Goal: Task Accomplishment & Management: Manage account settings

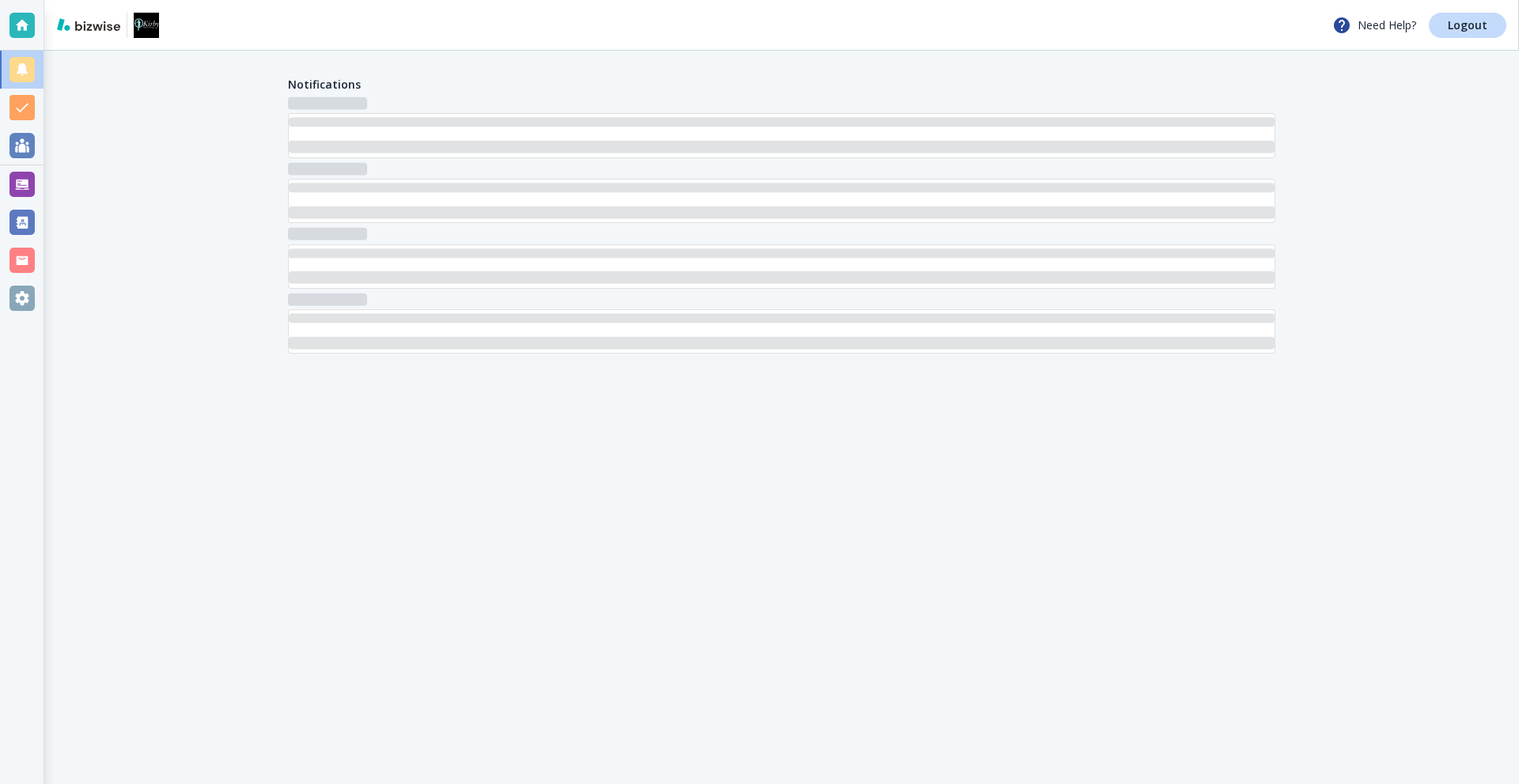
click at [27, 189] on div at bounding box center [22, 184] width 25 height 25
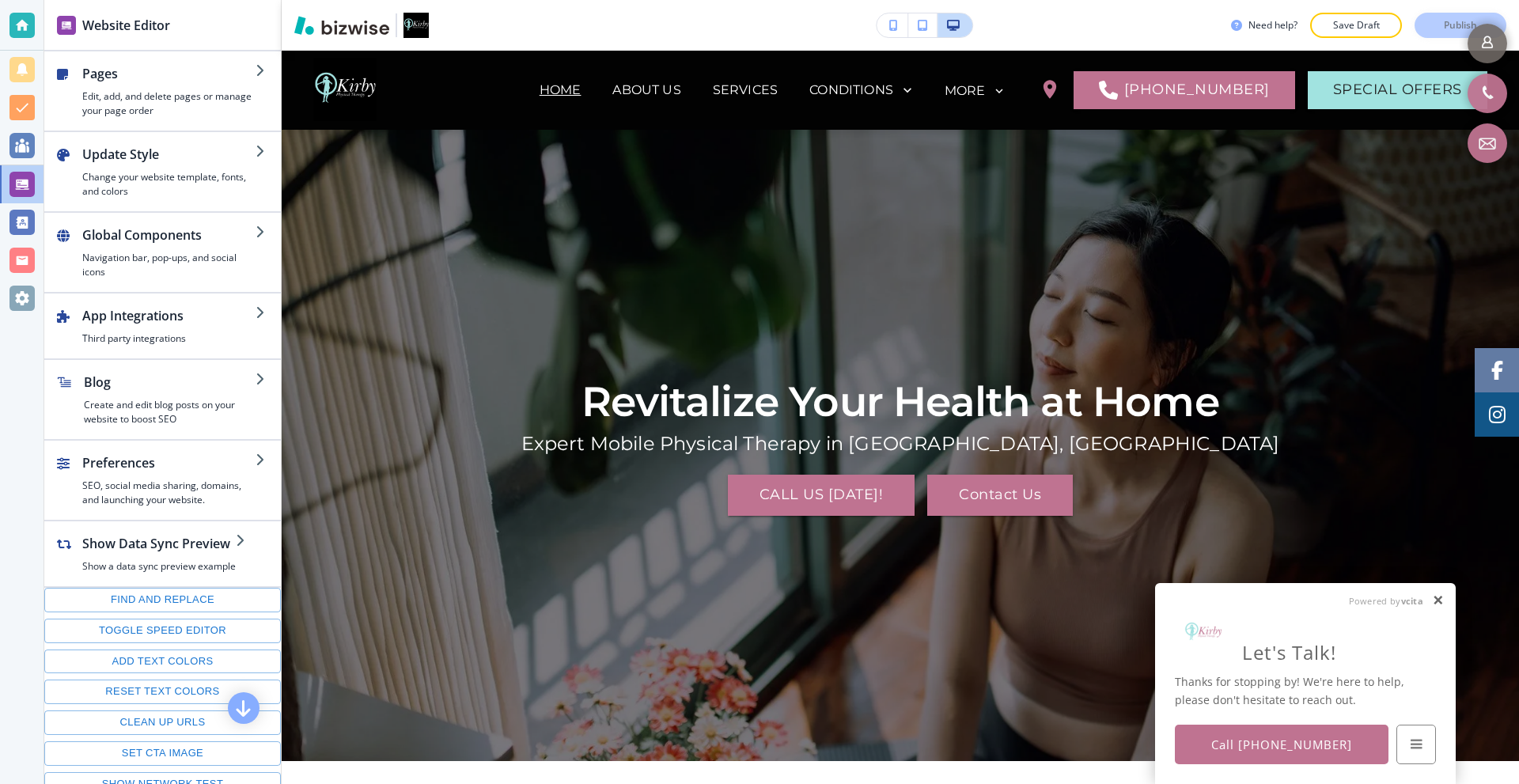
click at [1441, 598] on link at bounding box center [1438, 600] width 12 height 14
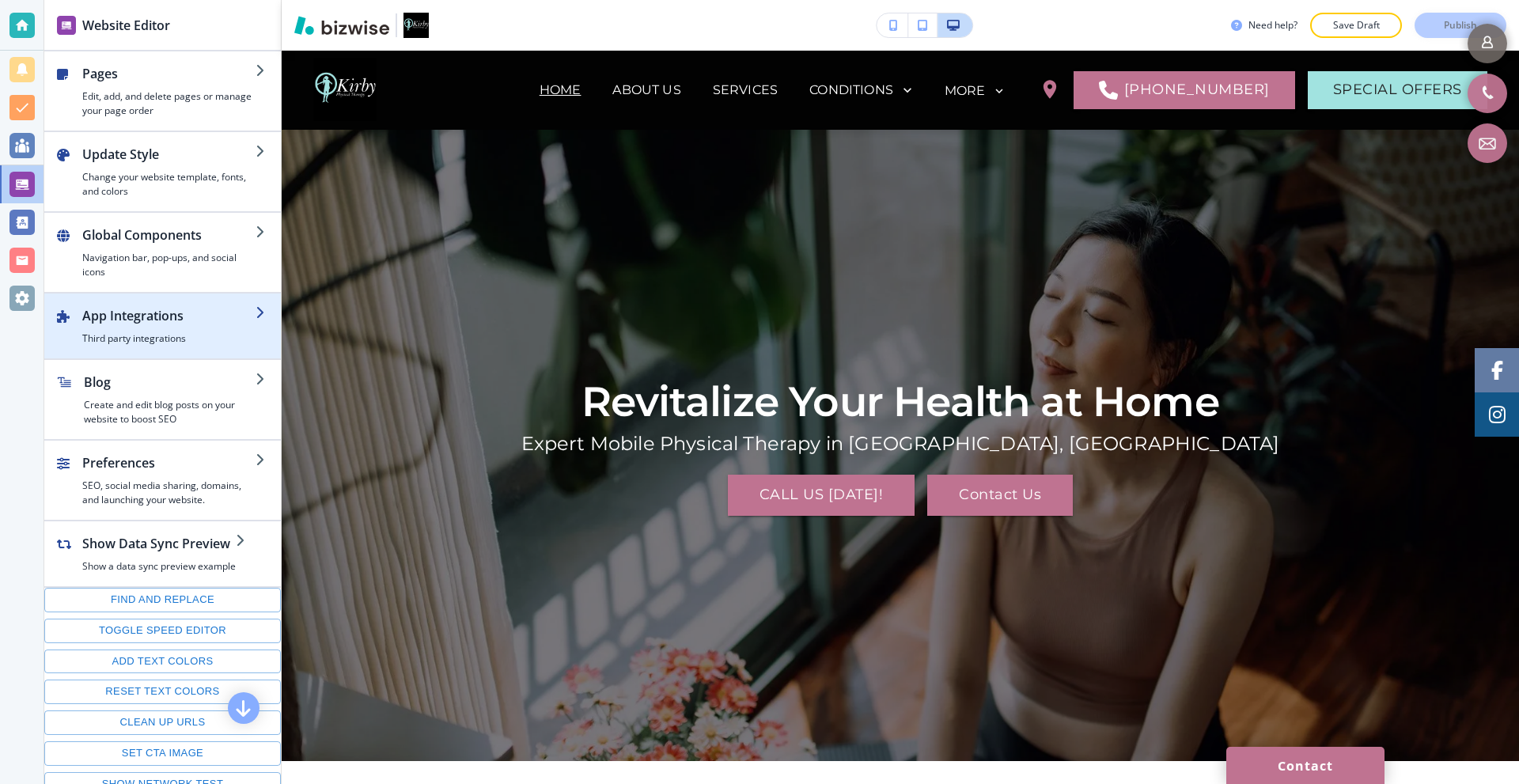
click at [159, 336] on h4 "Third party integrations" at bounding box center [169, 339] width 173 height 15
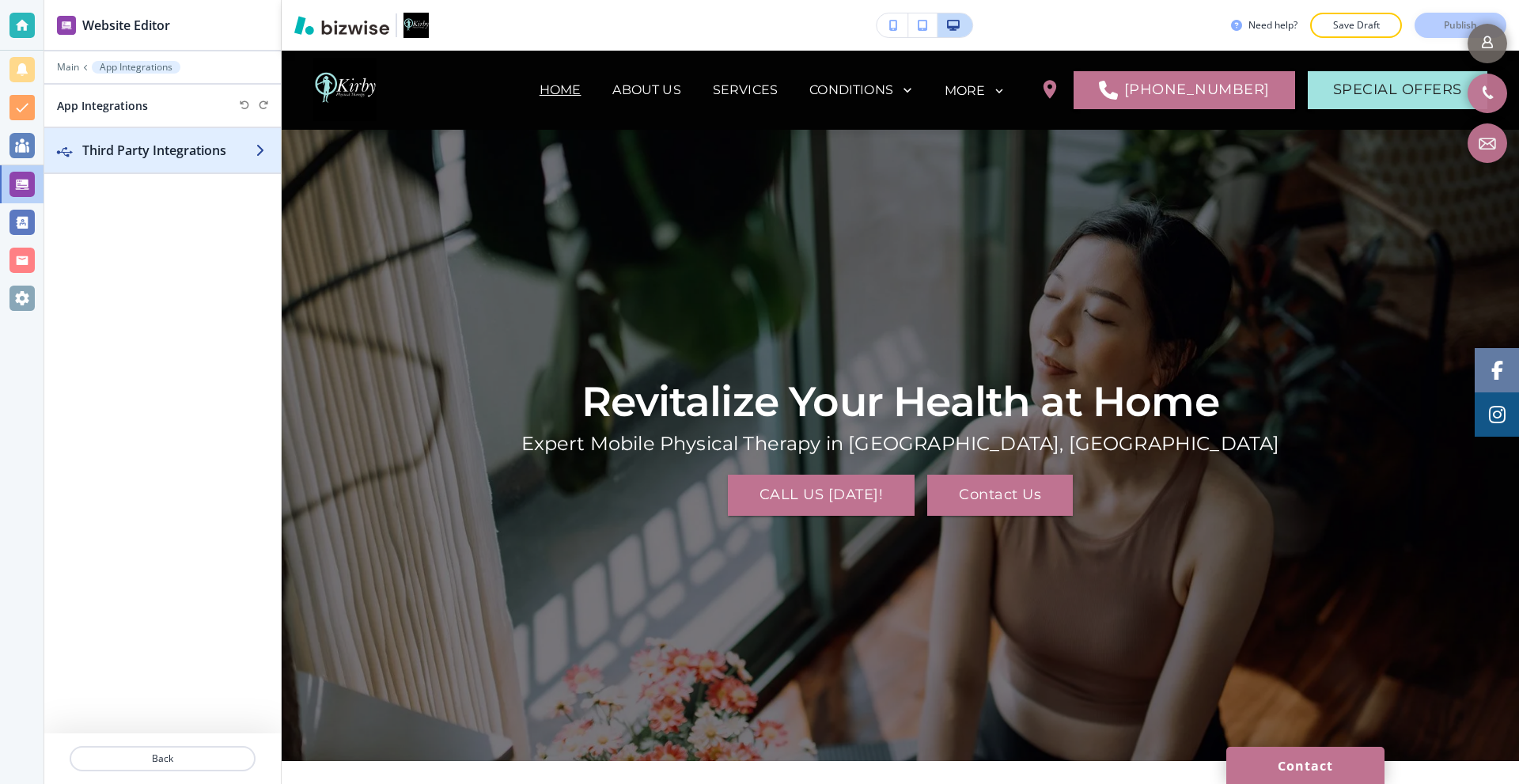
click at [131, 159] on h2 "Third Party Integrations" at bounding box center [169, 150] width 173 height 19
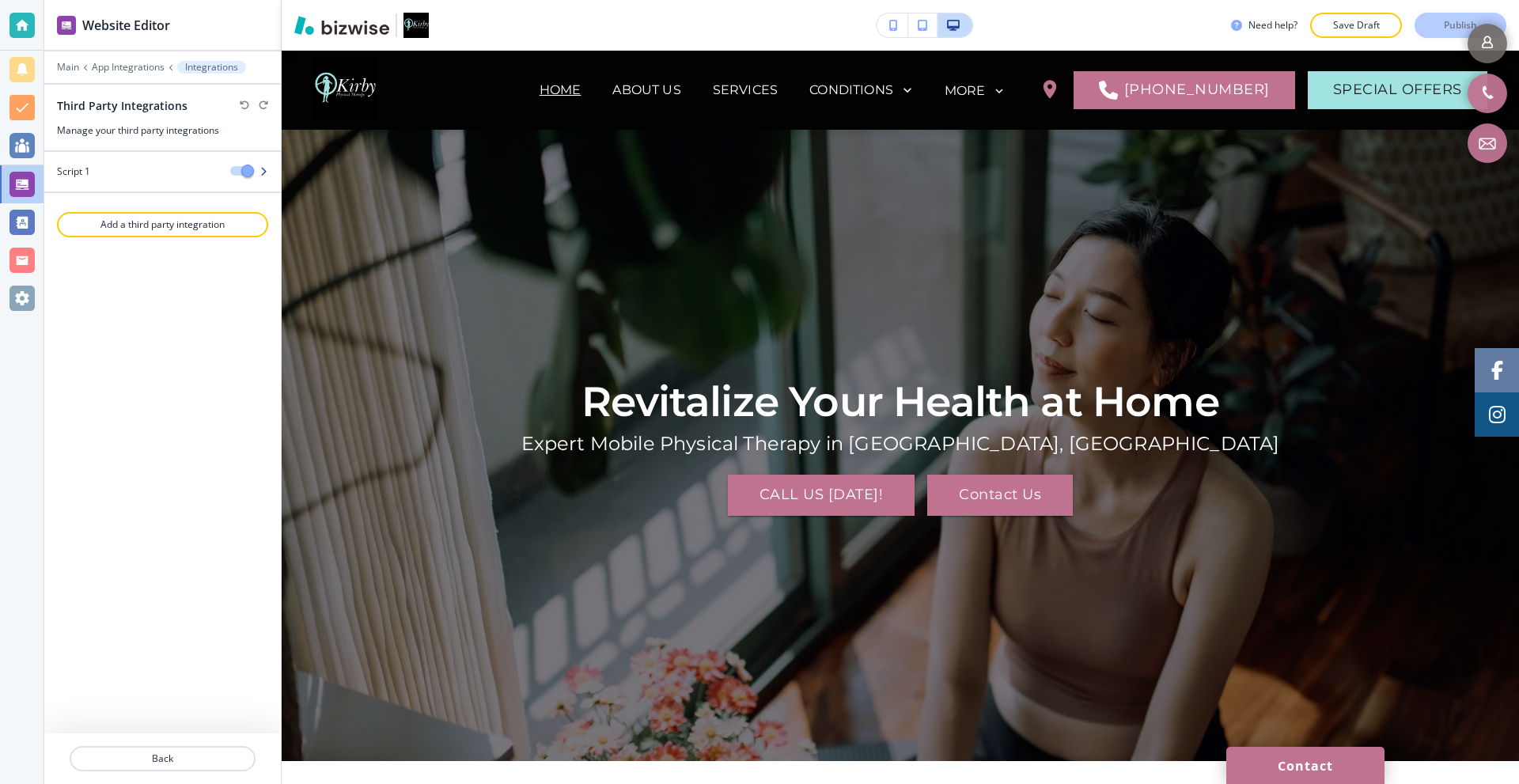
click at [172, 172] on div "Script 1" at bounding box center [131, 172] width 173 height 15
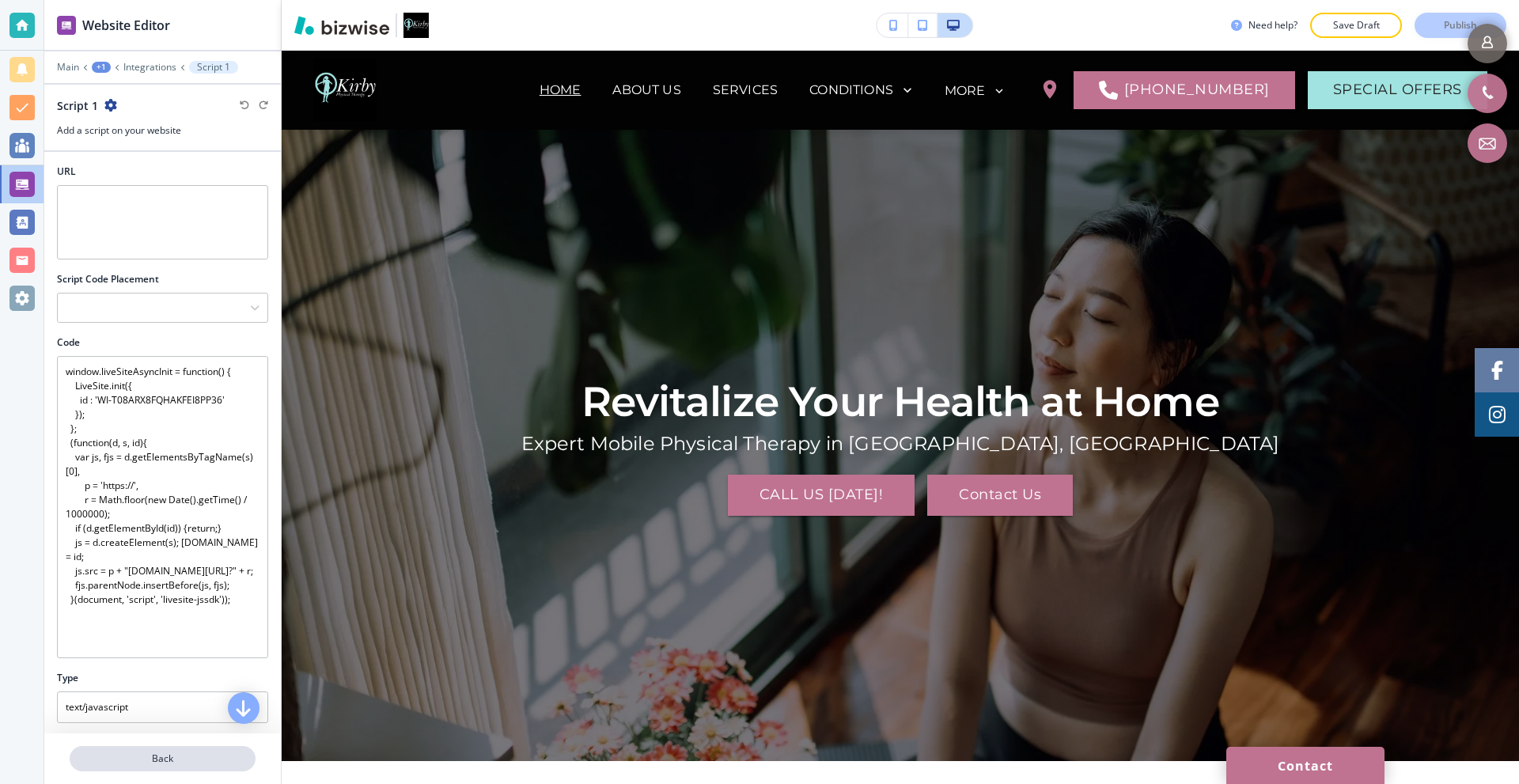
click at [159, 767] on button "Back" at bounding box center [163, 758] width 186 height 25
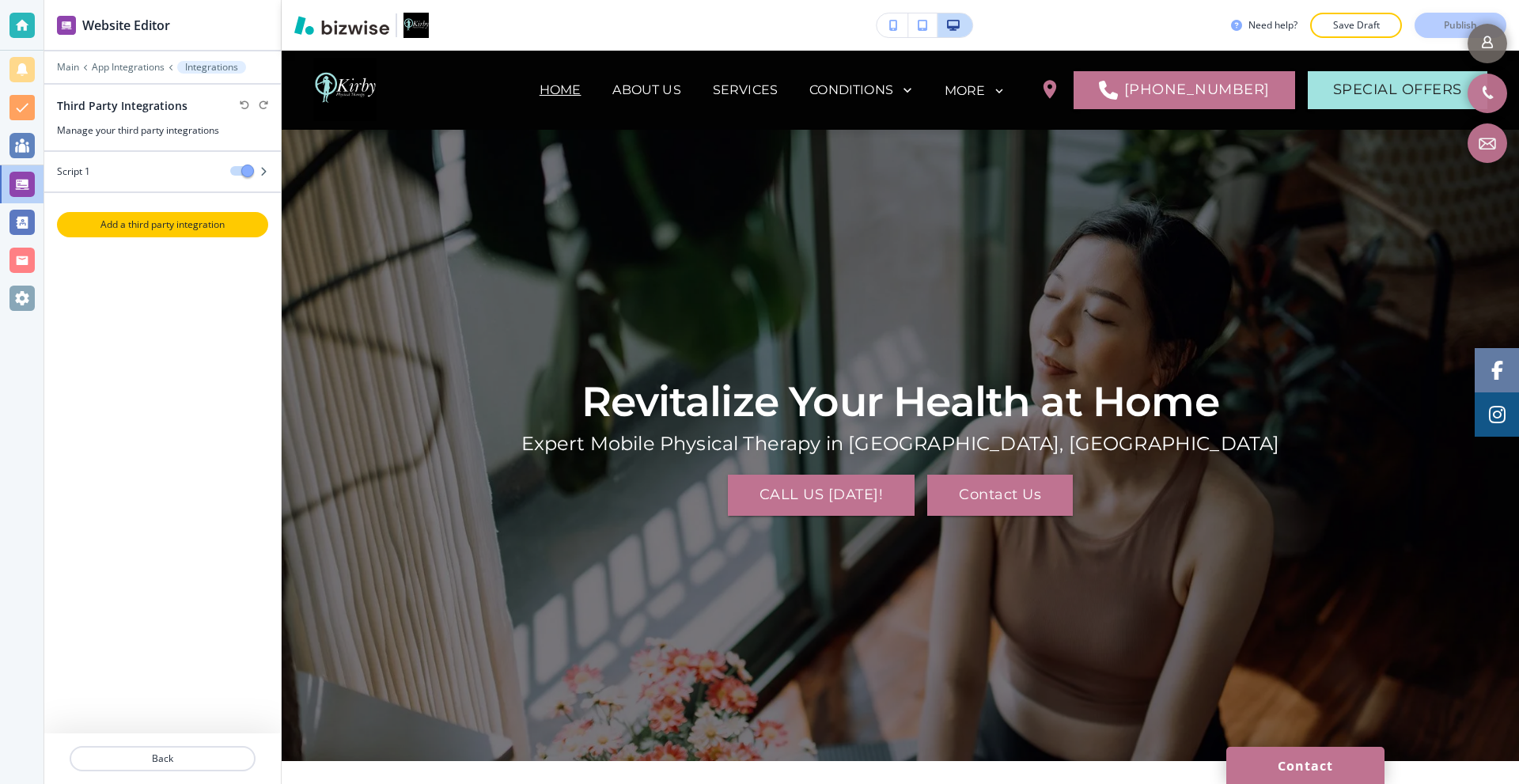
click at [196, 222] on p "Add a third party integration" at bounding box center [162, 225] width 208 height 15
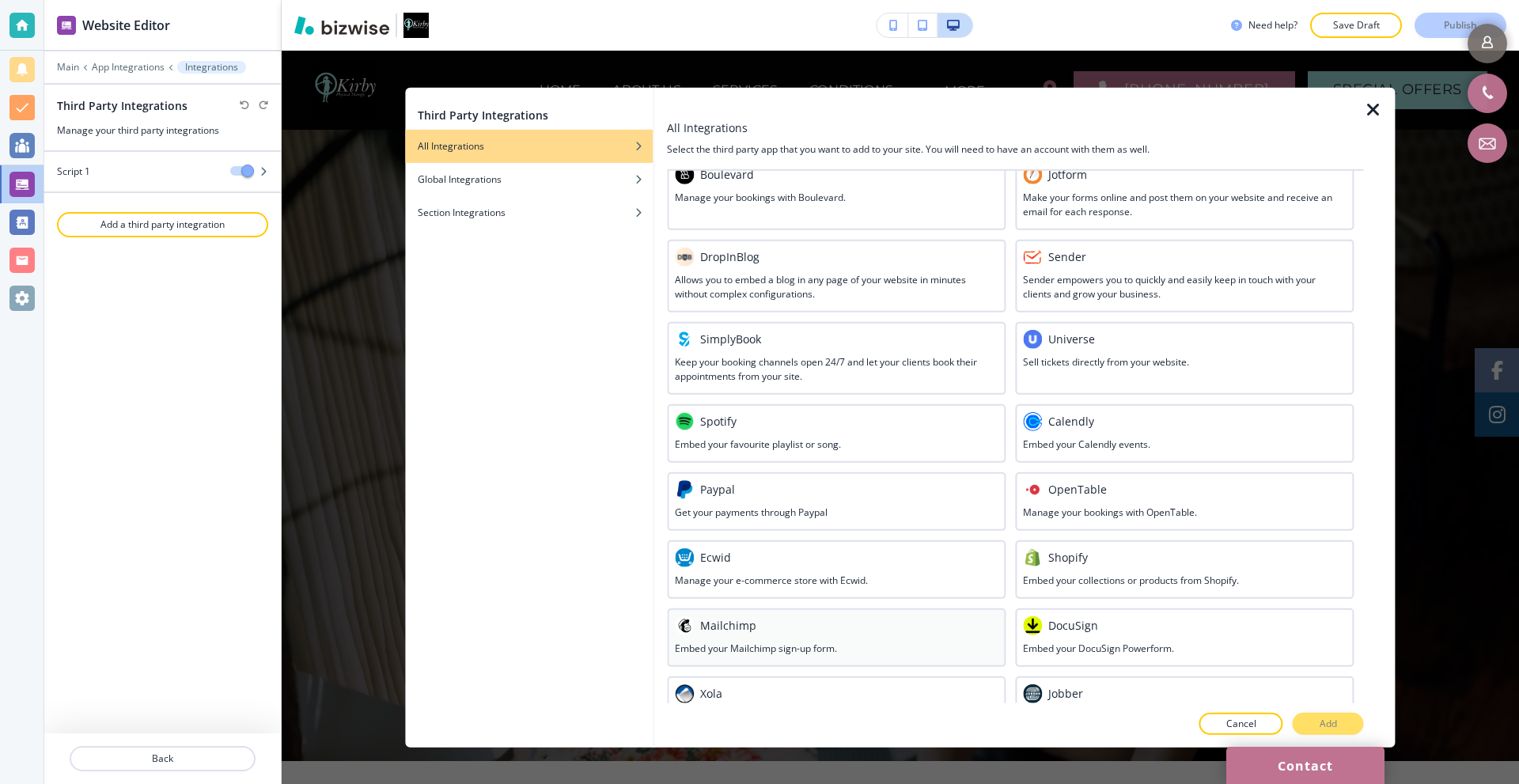
scroll to position [567, 0]
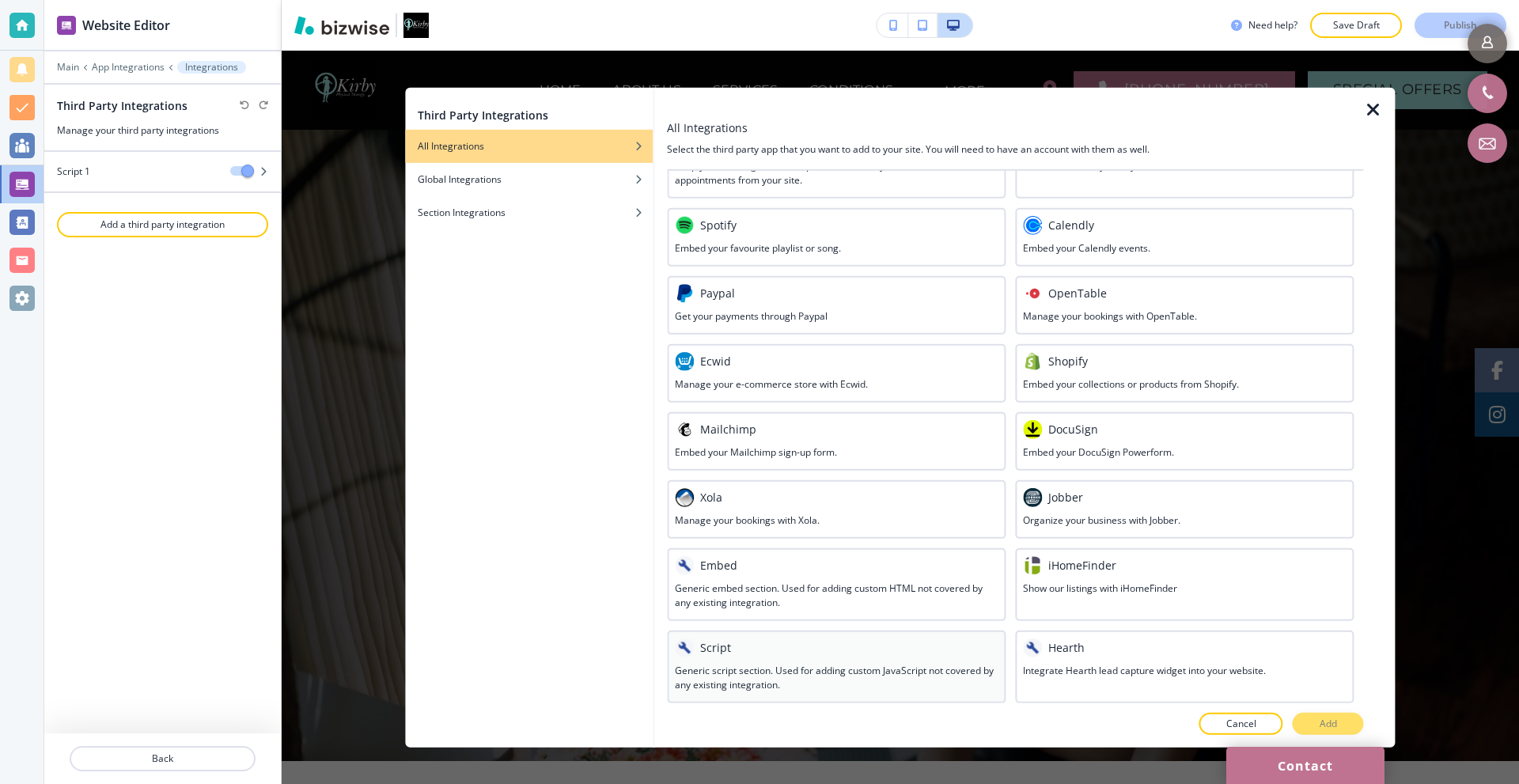
drag, startPoint x: 747, startPoint y: 658, endPoint x: 816, endPoint y: 646, distance: 70.0
click at [746, 659] on div at bounding box center [836, 659] width 323 height 6
click at [1334, 723] on p "Add" at bounding box center [1329, 724] width 18 height 15
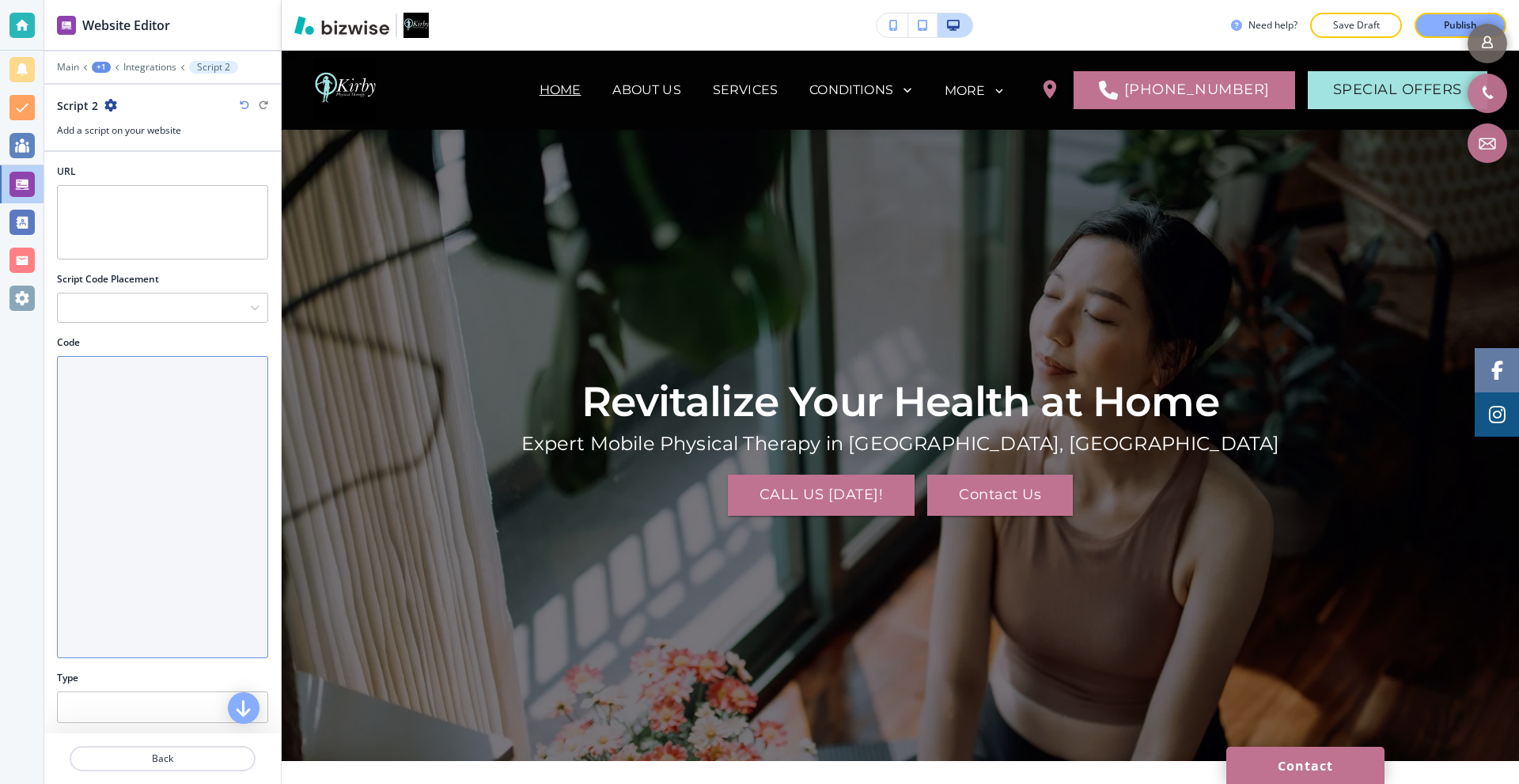
click at [110, 425] on textarea "Code" at bounding box center [162, 506] width 211 height 302
paste textarea "<script type="text/javascript" src="https://firebasestorage.googleapis.com/v0/b…"
type textarea "<script type="text/javascript" src="https://firebasestorage.googleapis.com/v0/b…"
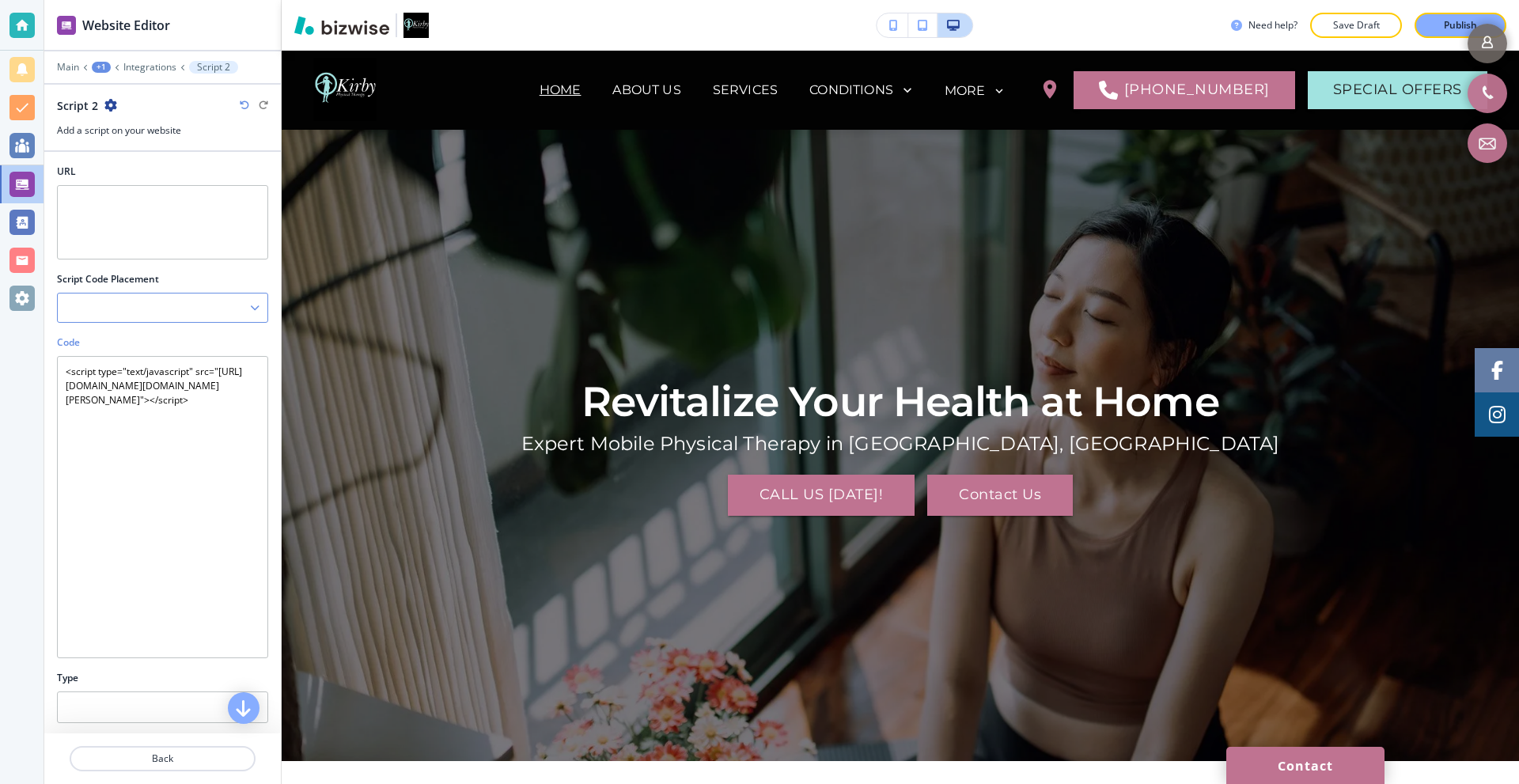
click at [138, 307] on div at bounding box center [162, 307] width 210 height 28
click at [163, 367] on h4 "Before the closing </head> tag" at bounding box center [163, 362] width 194 height 15
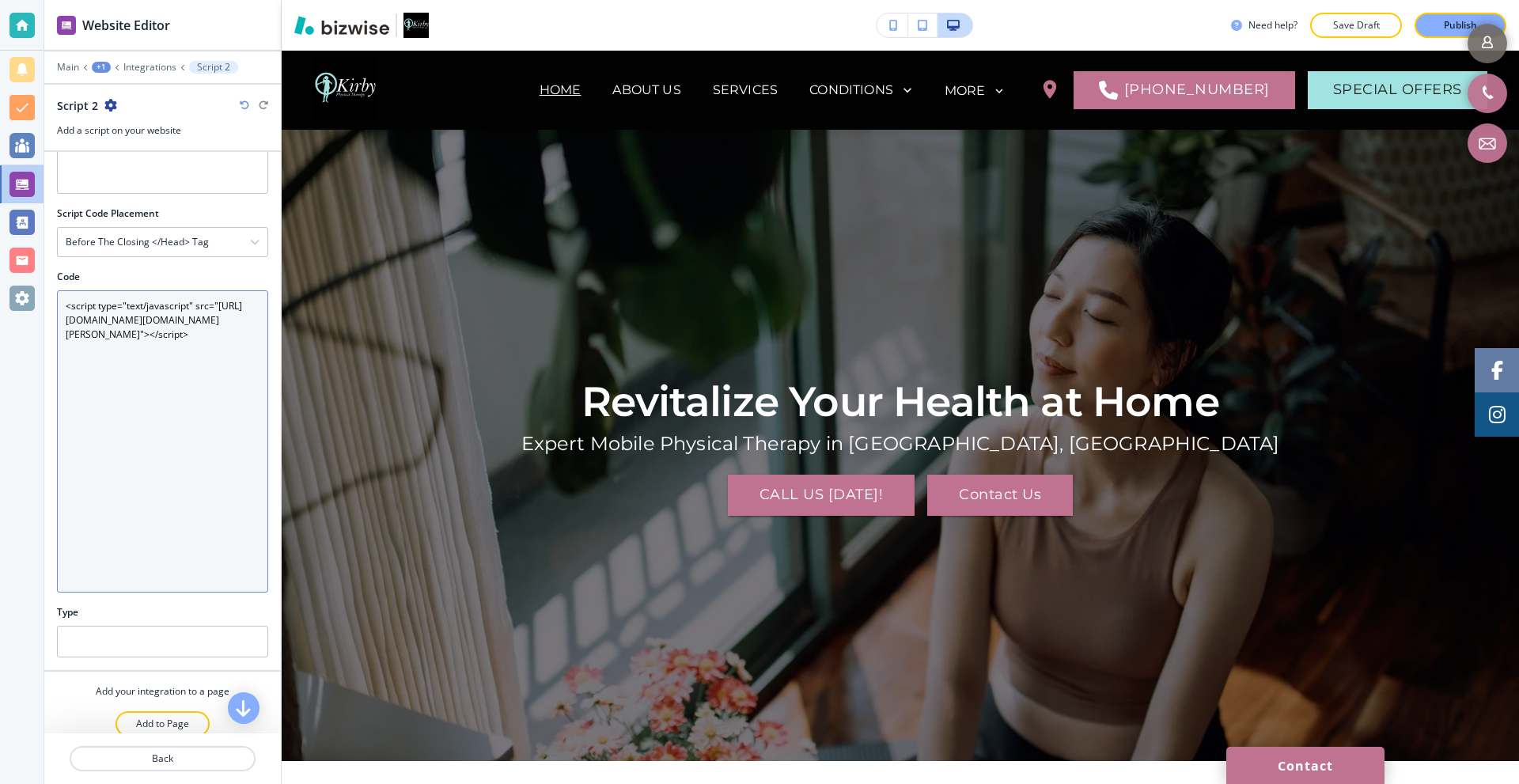
scroll to position [82, 0]
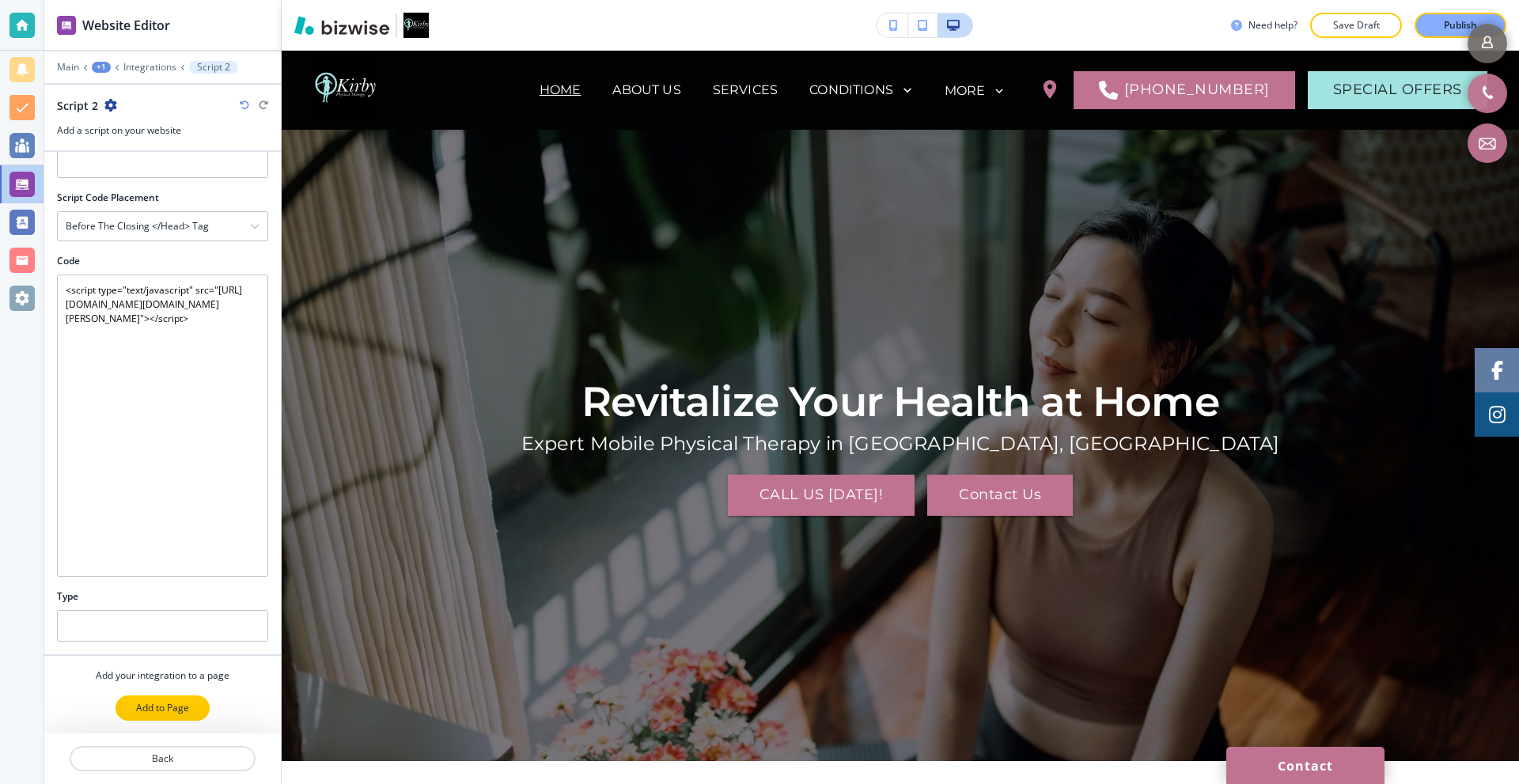
click at [162, 712] on p "Add to Page" at bounding box center [163, 708] width 53 height 15
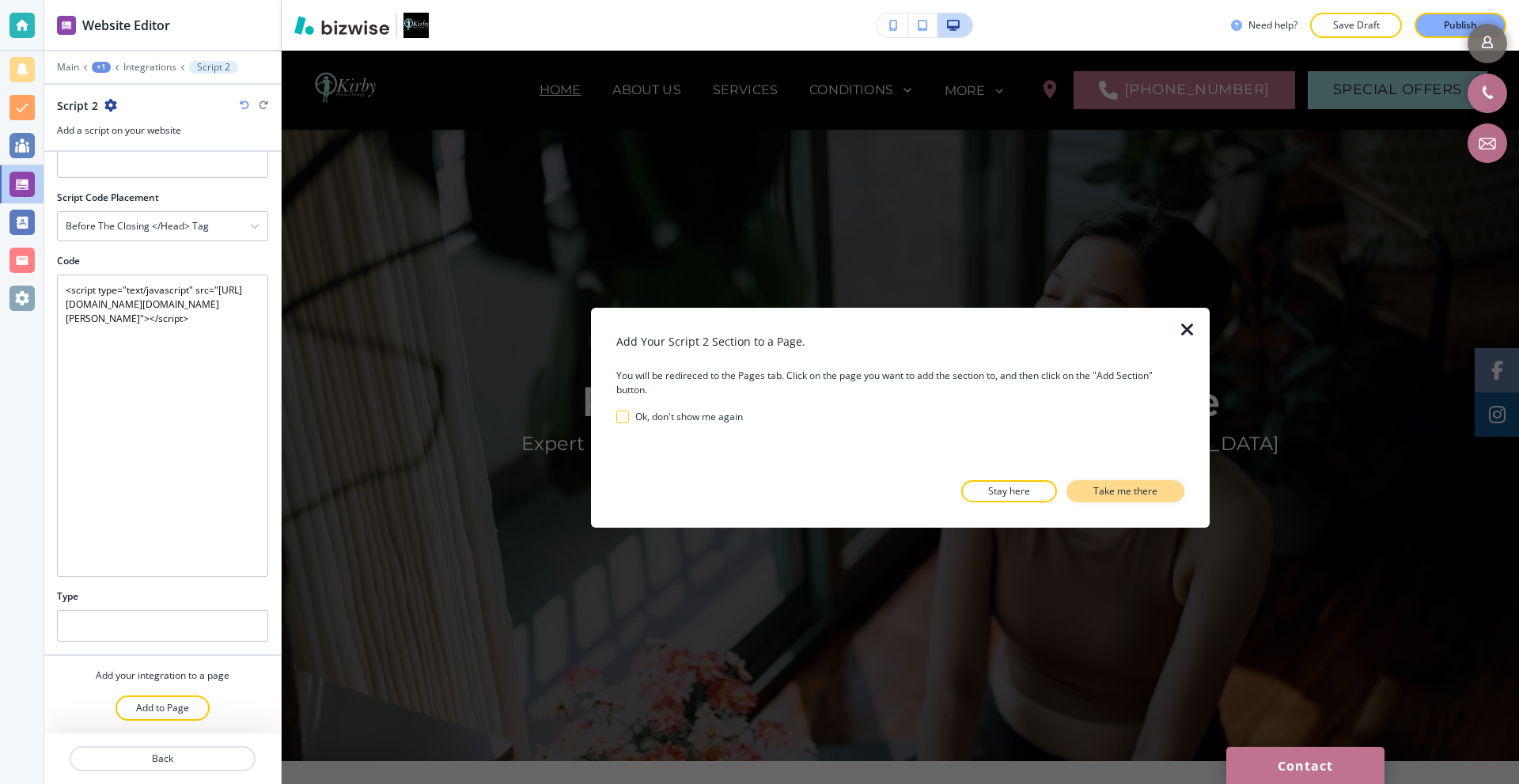
click at [1152, 494] on p "Take me there" at bounding box center [1125, 491] width 64 height 15
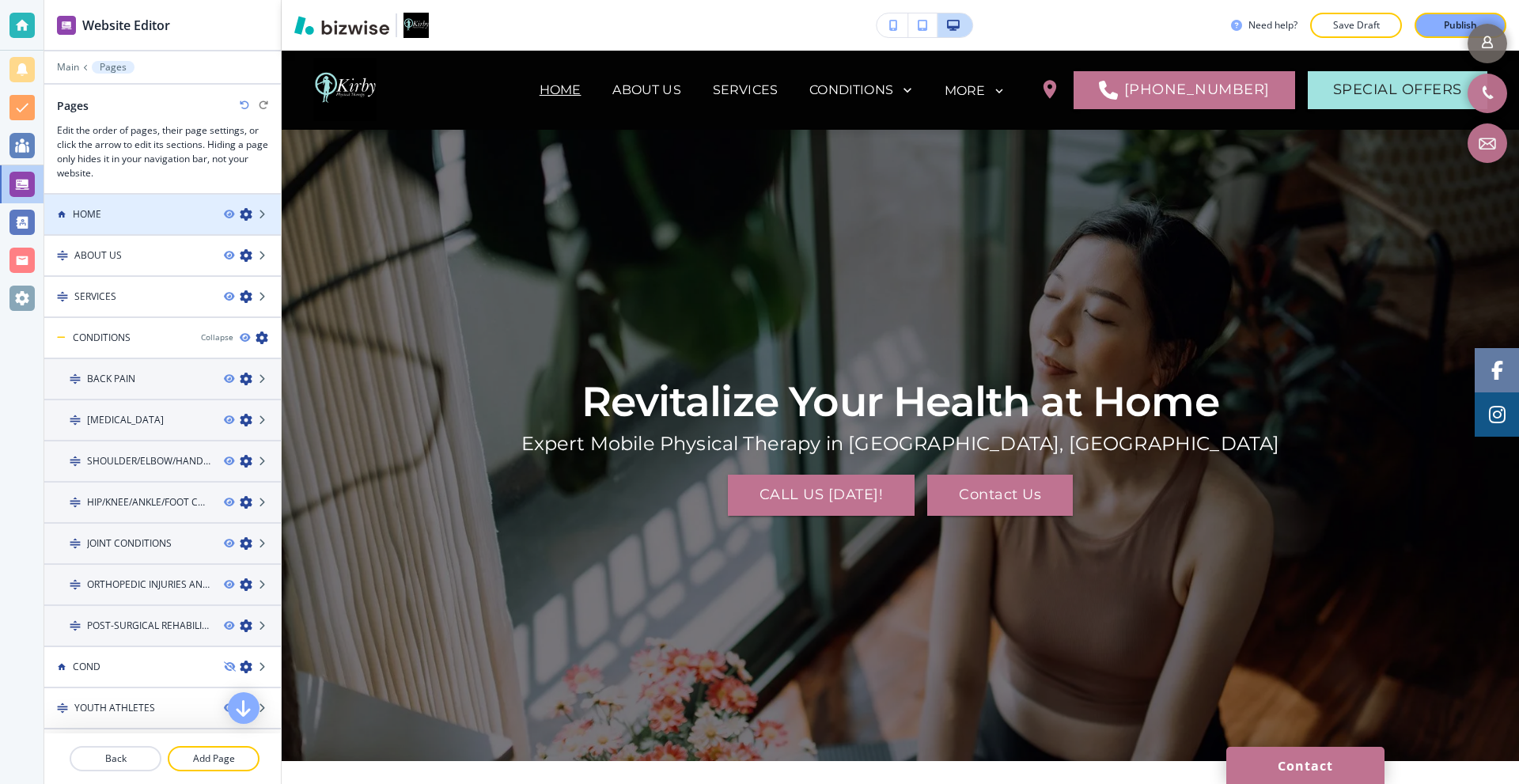
click at [159, 214] on div "HOME" at bounding box center [128, 214] width 167 height 15
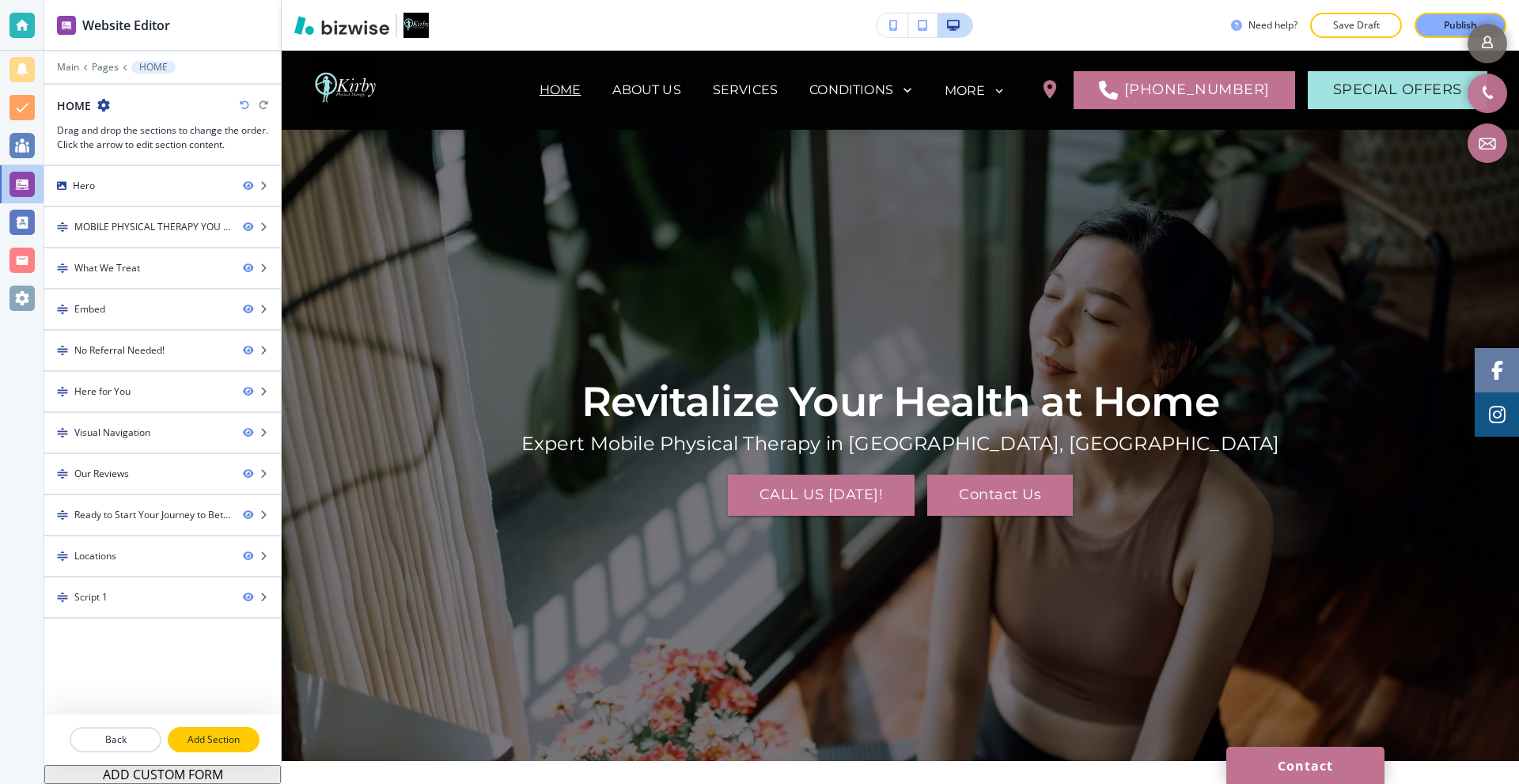
click at [226, 740] on p "Add Section" at bounding box center [213, 740] width 88 height 15
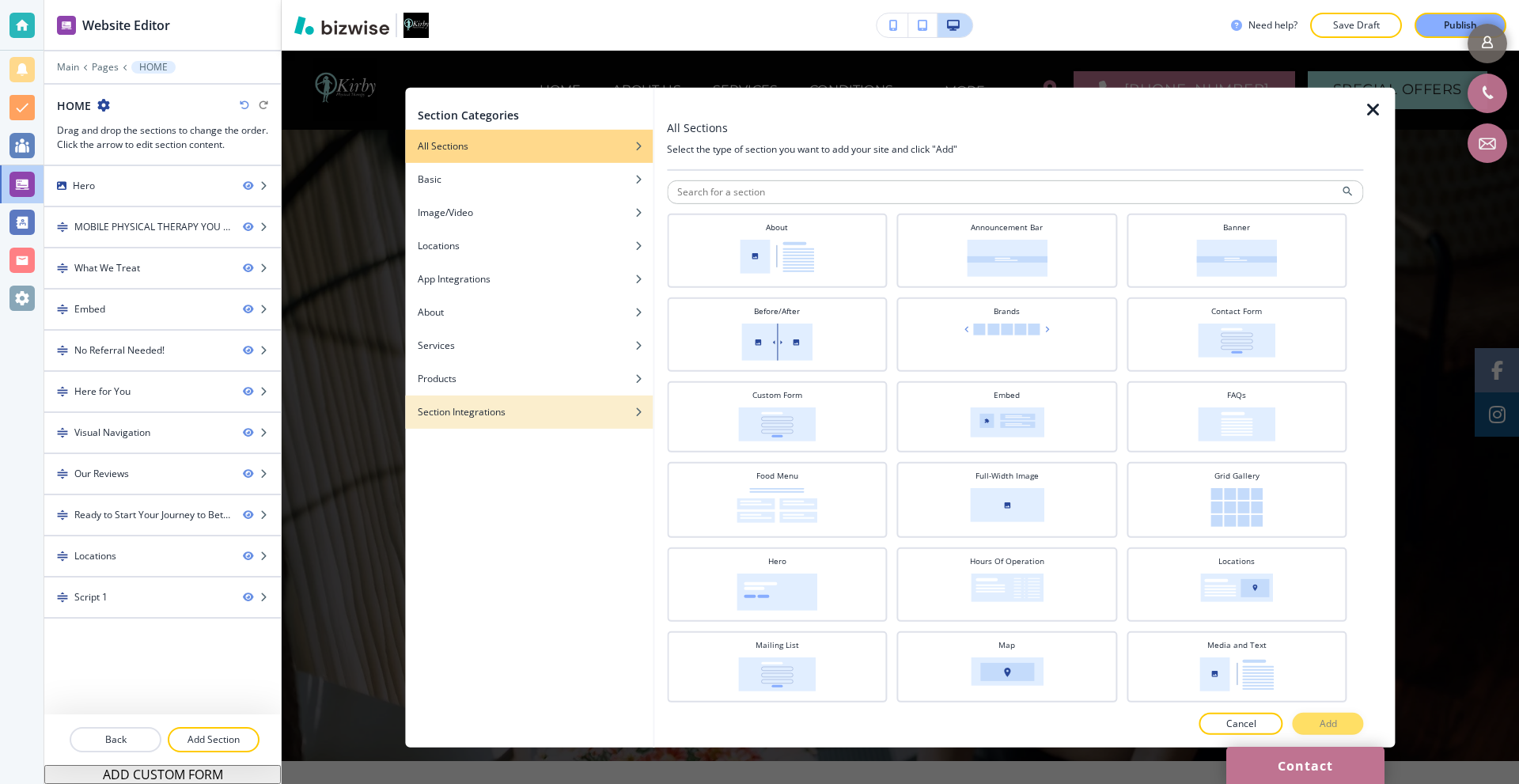
click at [499, 414] on h4 "Section Integrations" at bounding box center [461, 412] width 88 height 15
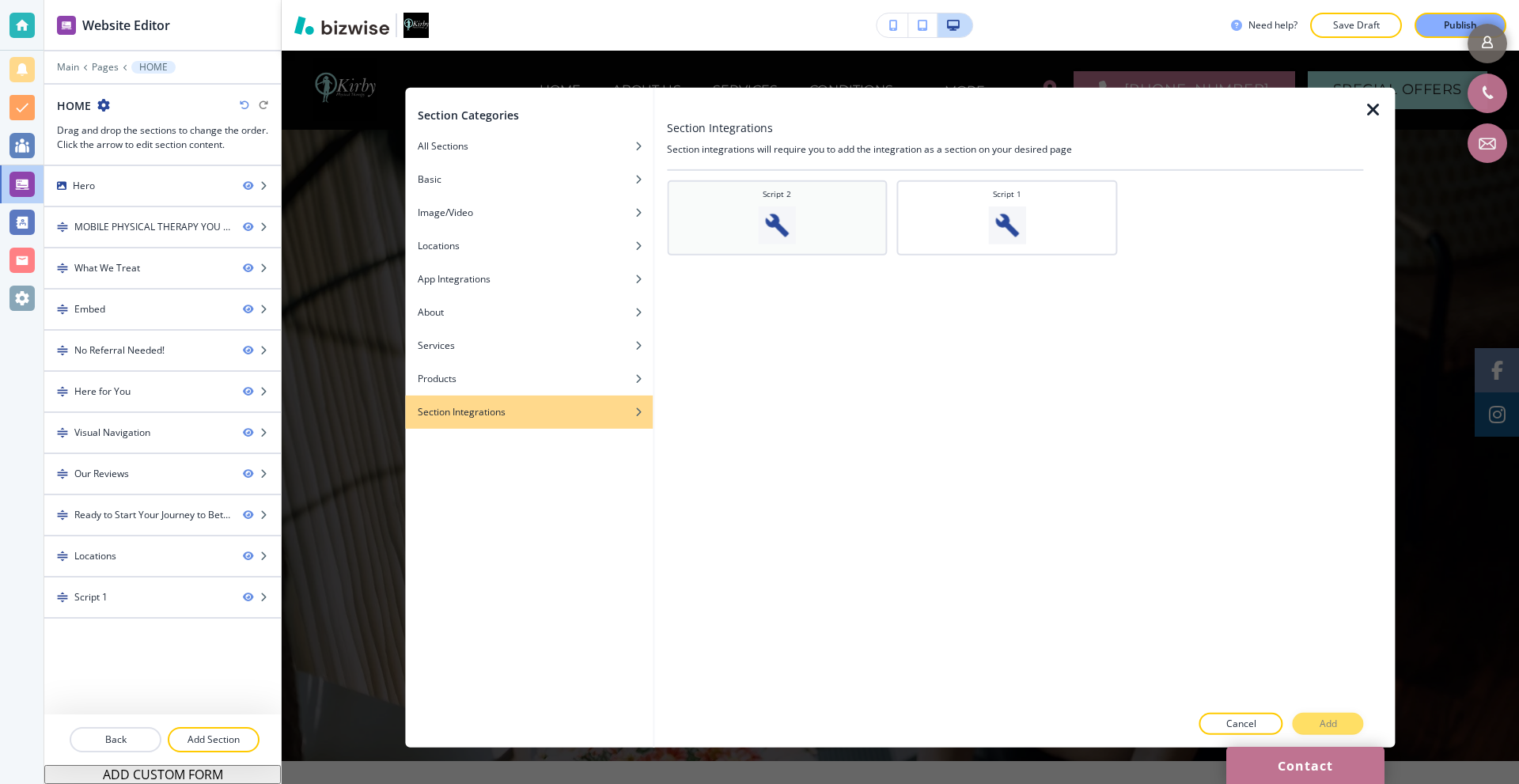
click at [782, 220] on img at bounding box center [777, 224] width 38 height 38
click at [1346, 714] on button "Add" at bounding box center [1328, 723] width 71 height 22
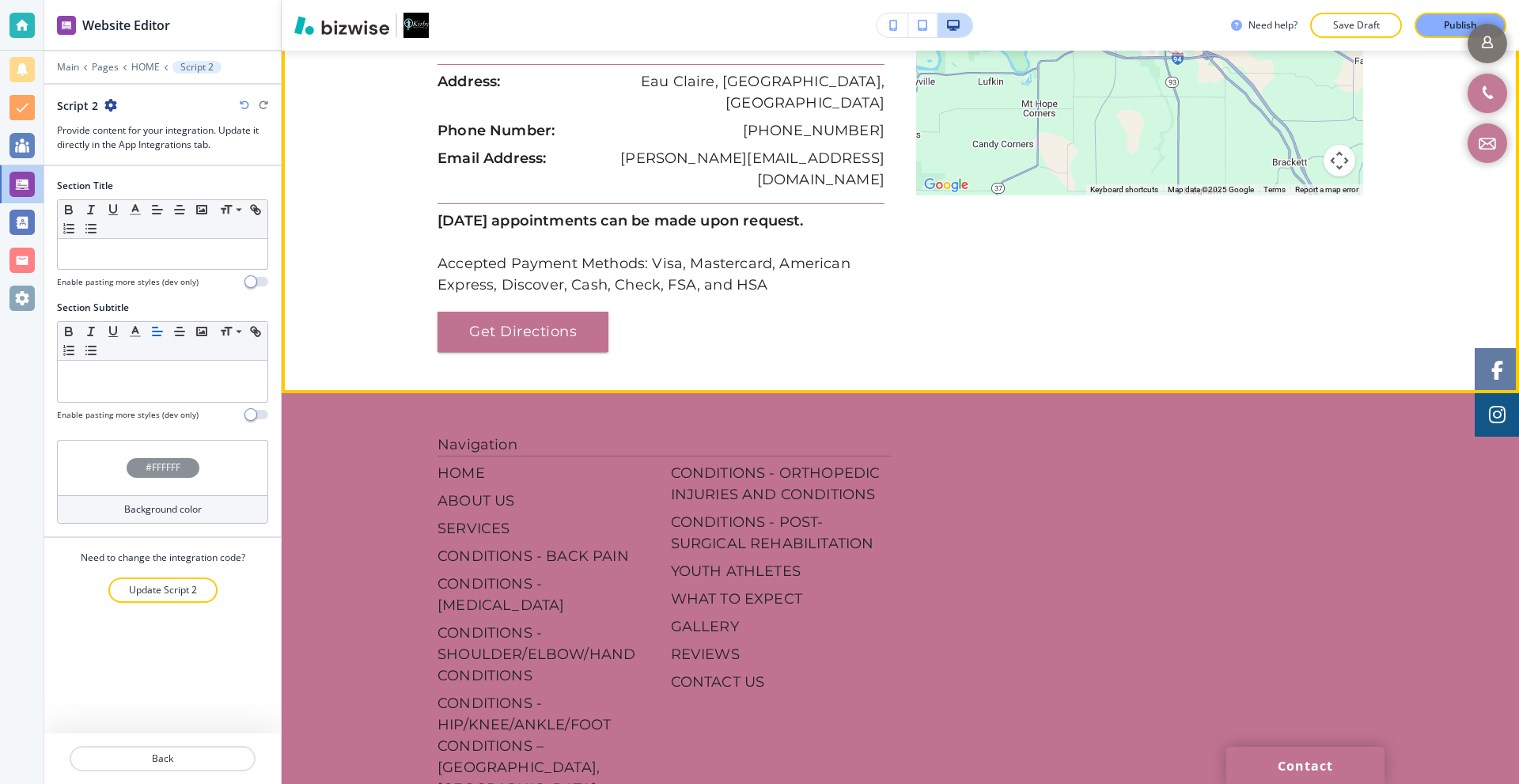
scroll to position [5540, 0]
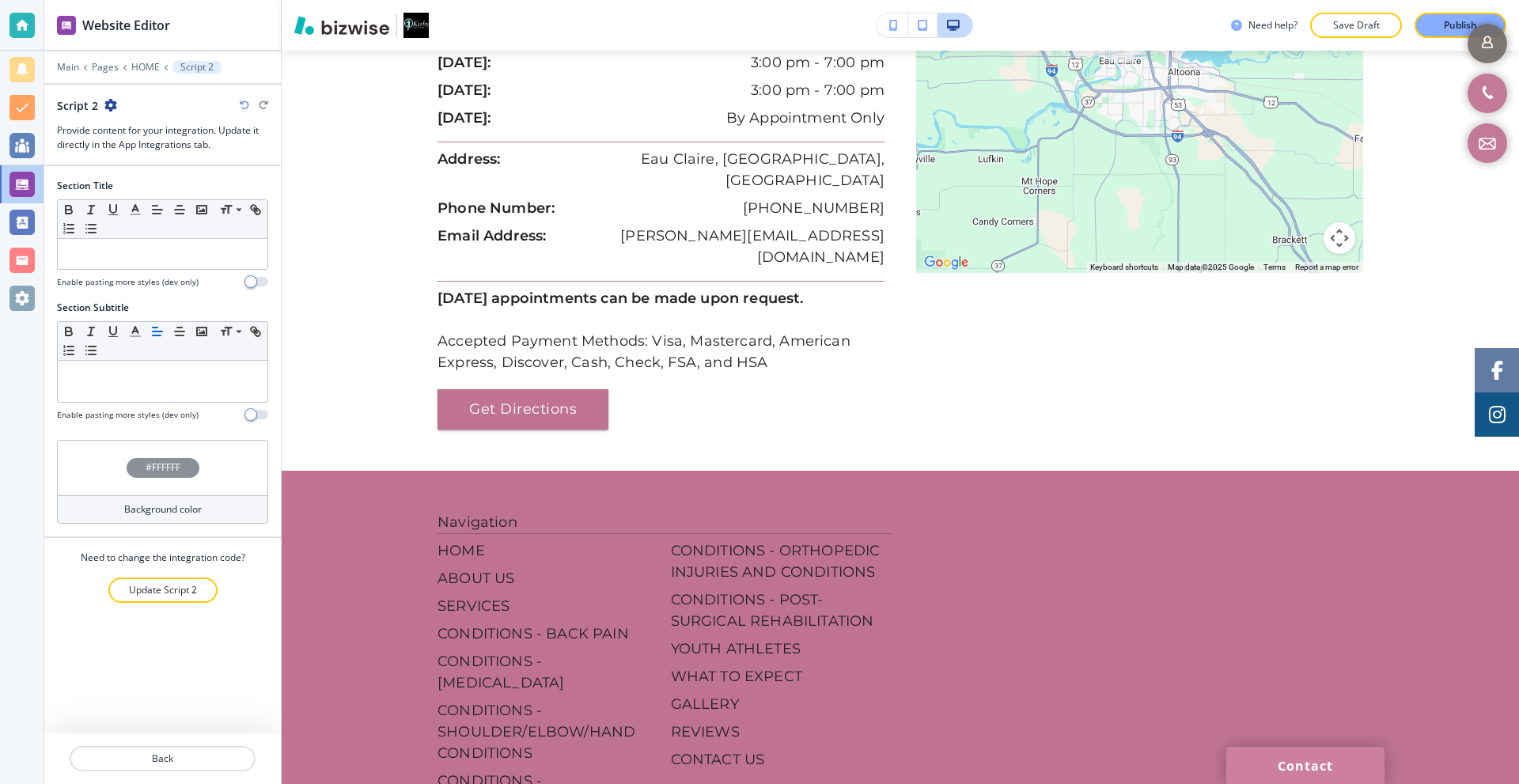
click at [1308, 754] on link "Contact" at bounding box center [1305, 765] width 159 height 37
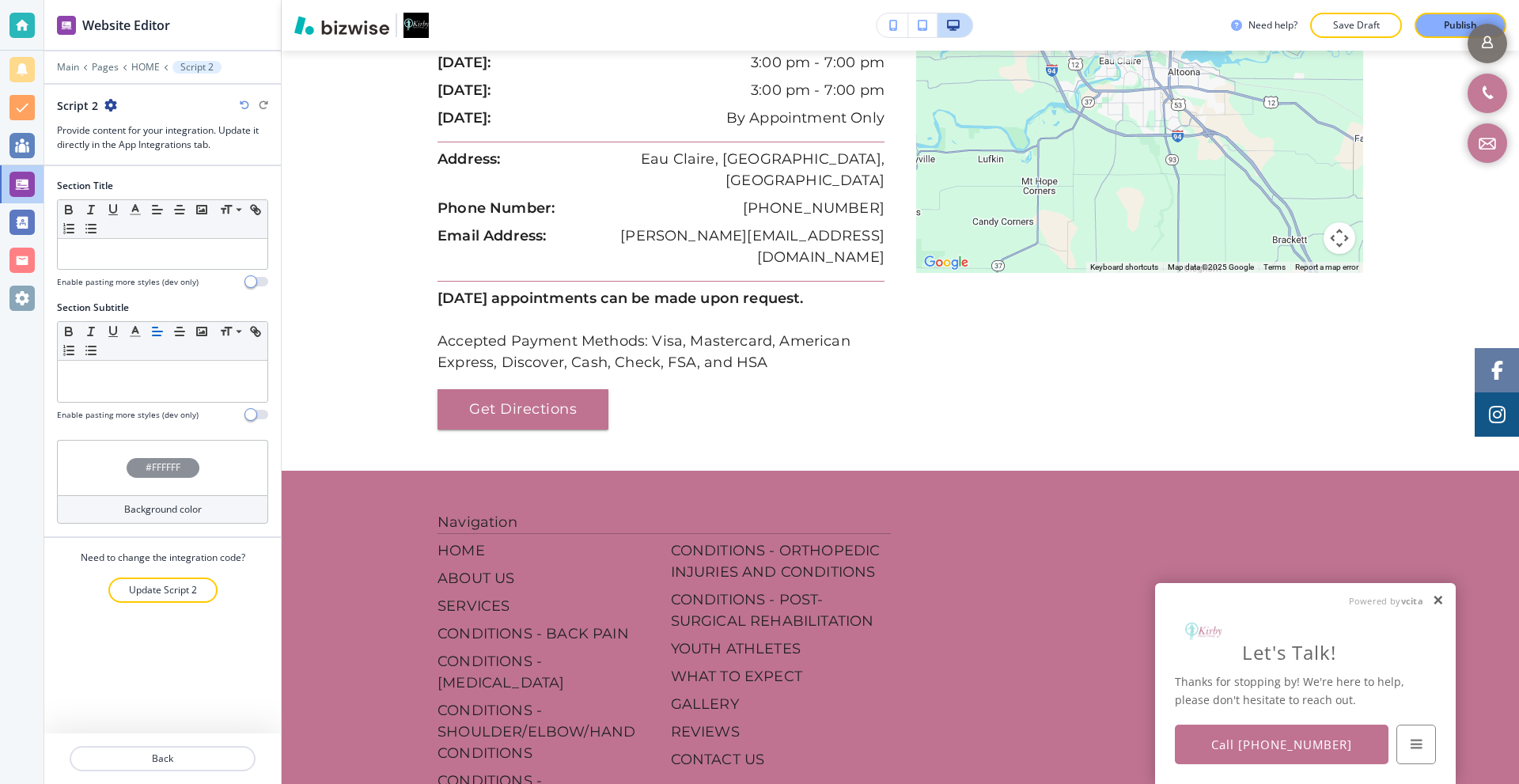
click at [1437, 598] on link at bounding box center [1438, 600] width 12 height 14
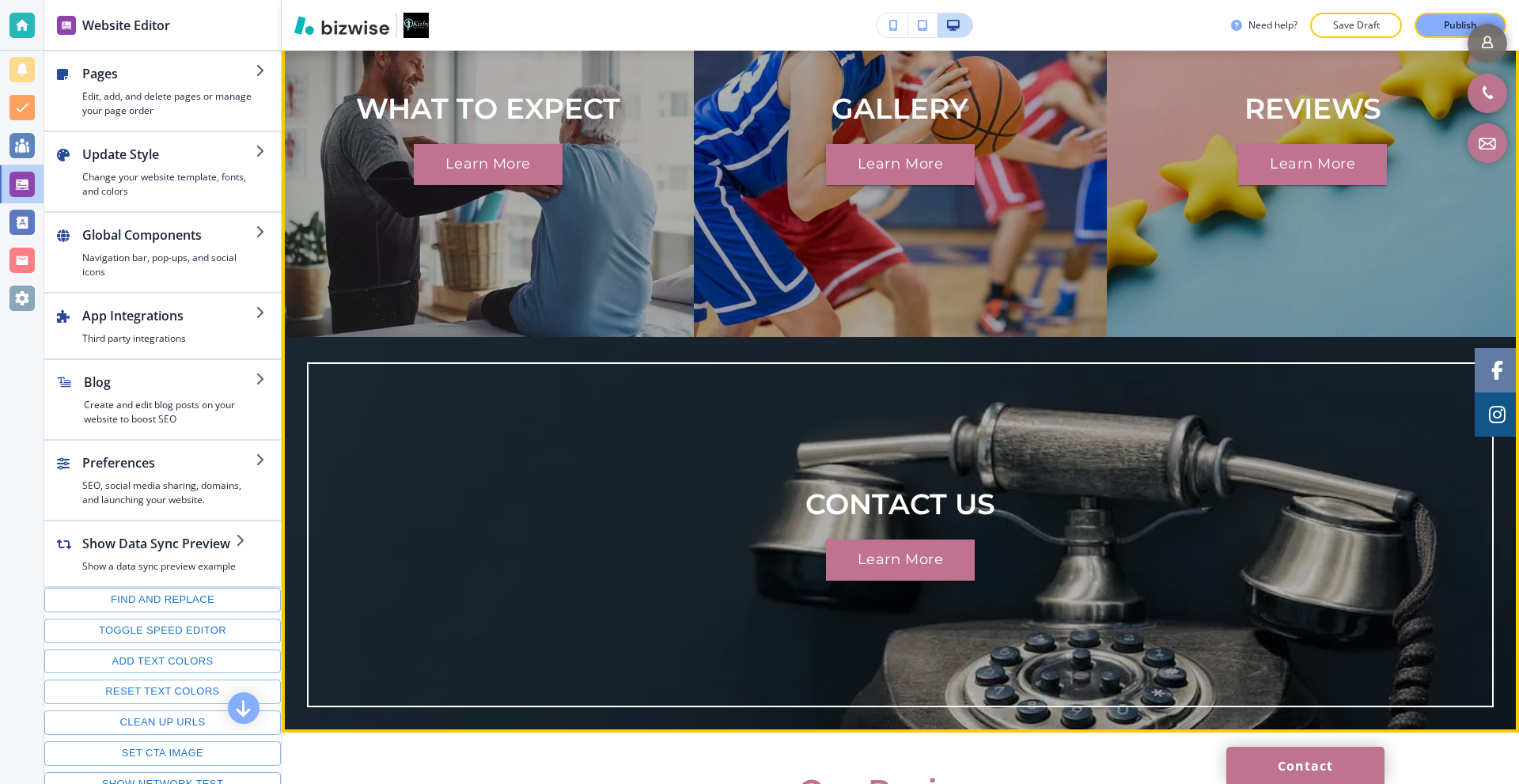
scroll to position [3876, 0]
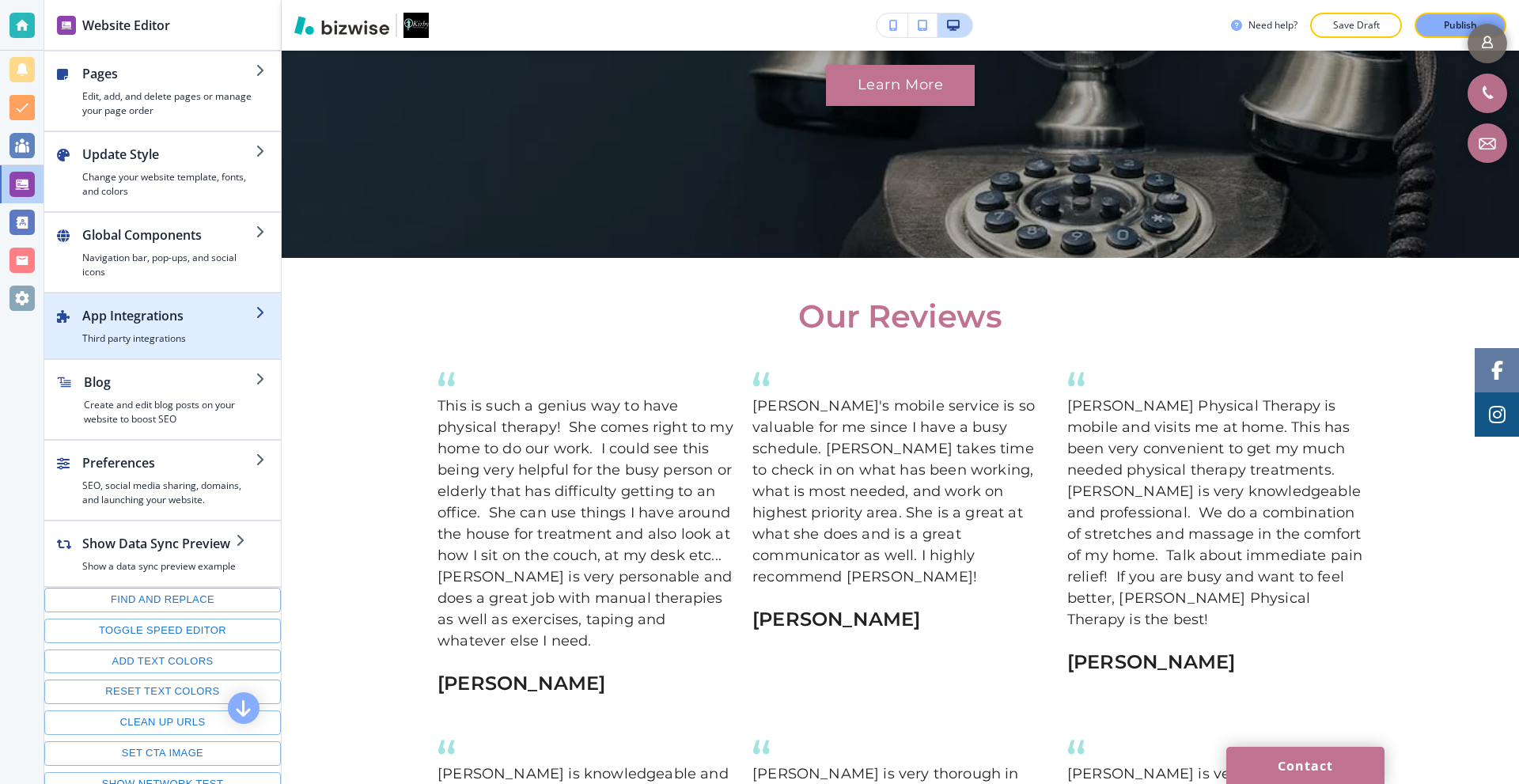
click at [172, 318] on h2 "App Integrations" at bounding box center [169, 315] width 173 height 19
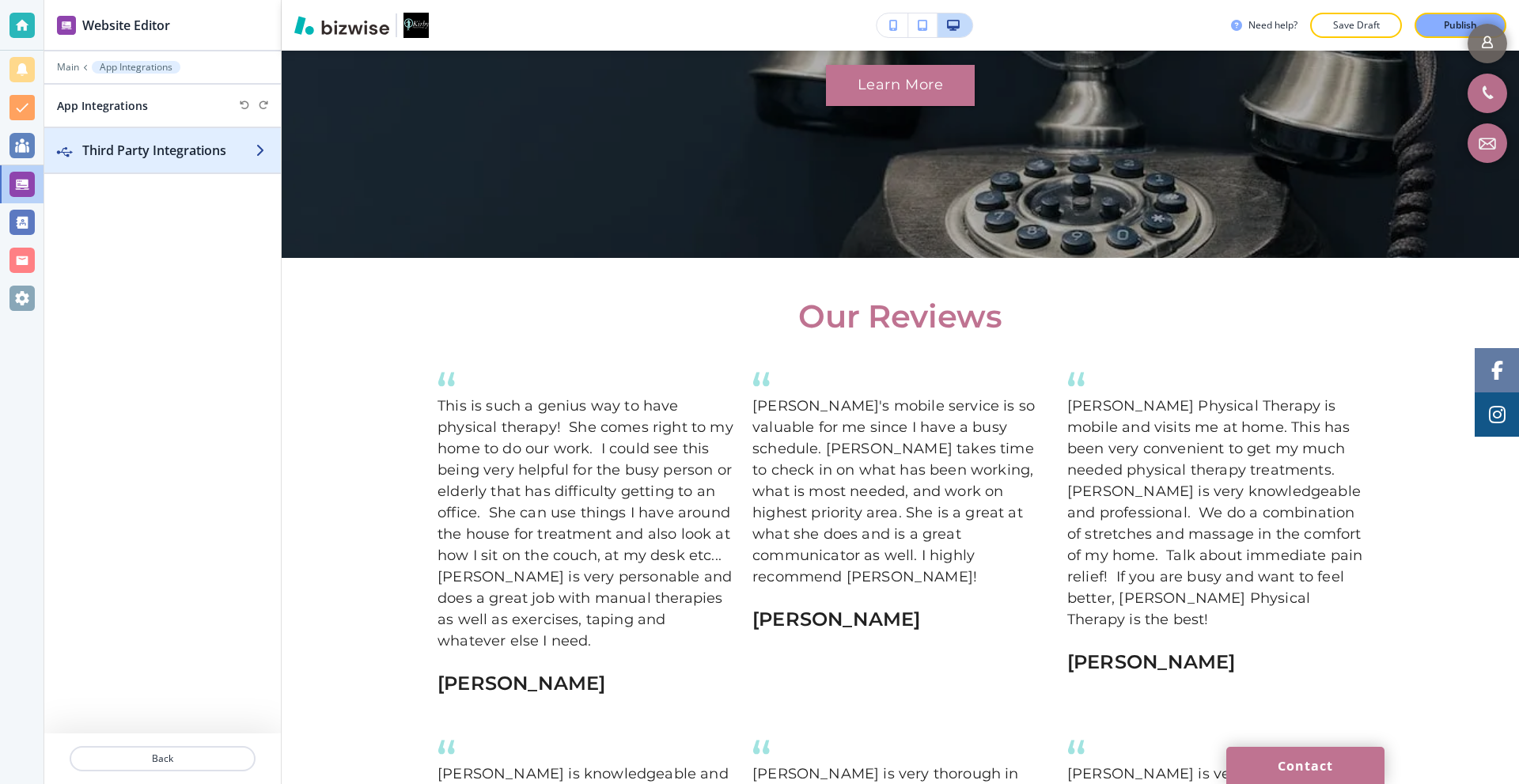
click at [132, 159] on div "button" at bounding box center [163, 166] width 236 height 13
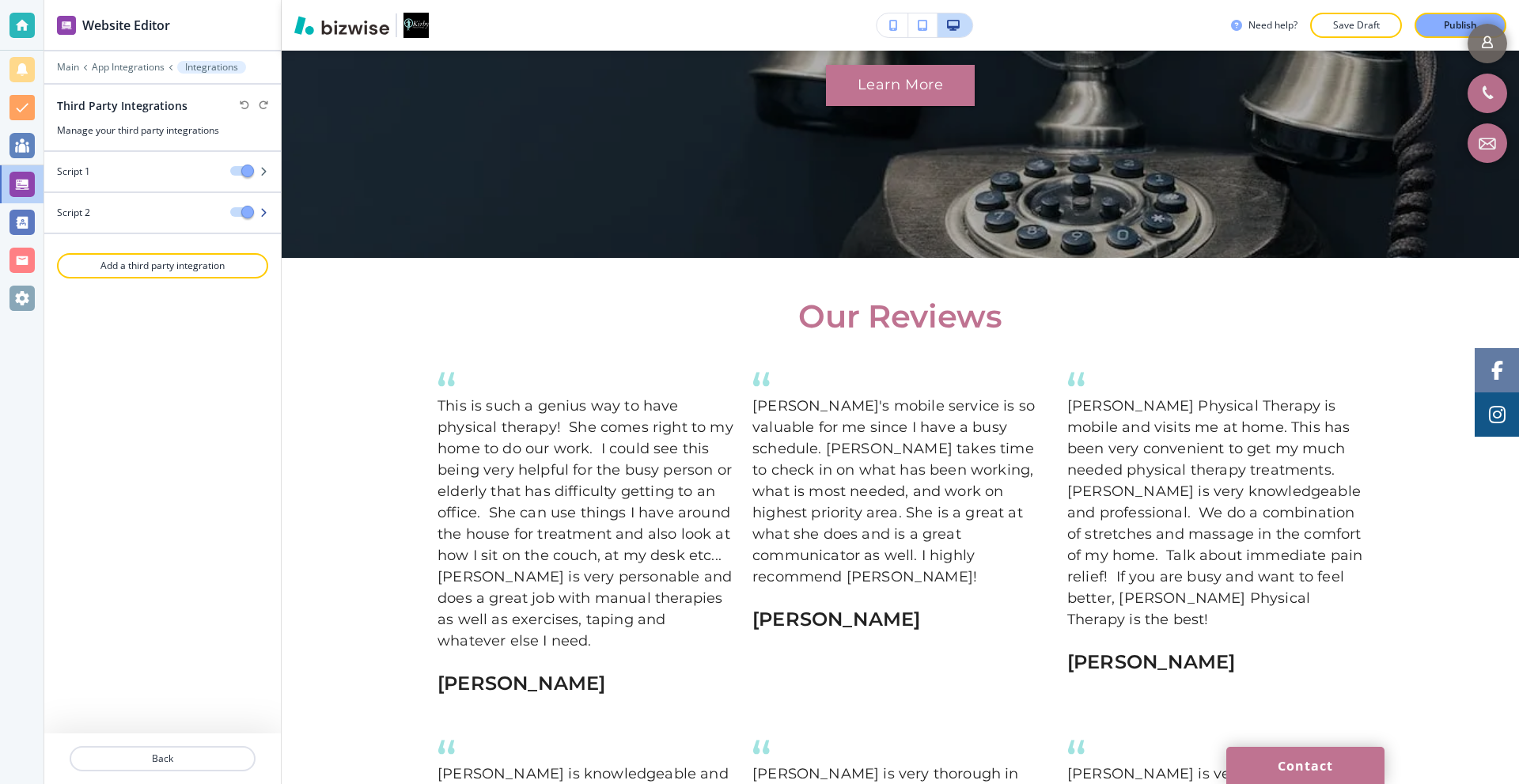
click at [135, 221] on div at bounding box center [163, 227] width 236 height 13
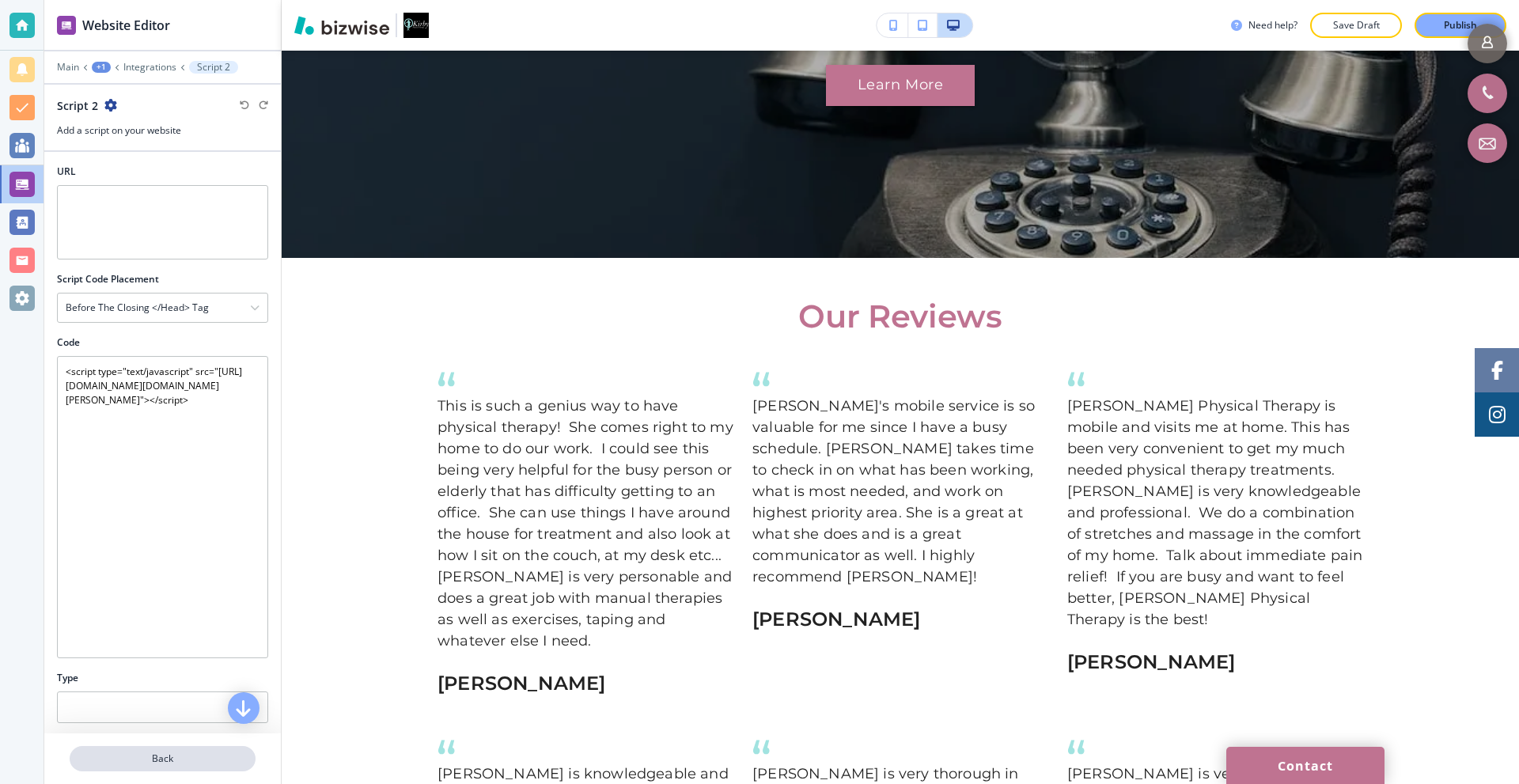
click at [159, 748] on button "Back" at bounding box center [163, 758] width 186 height 25
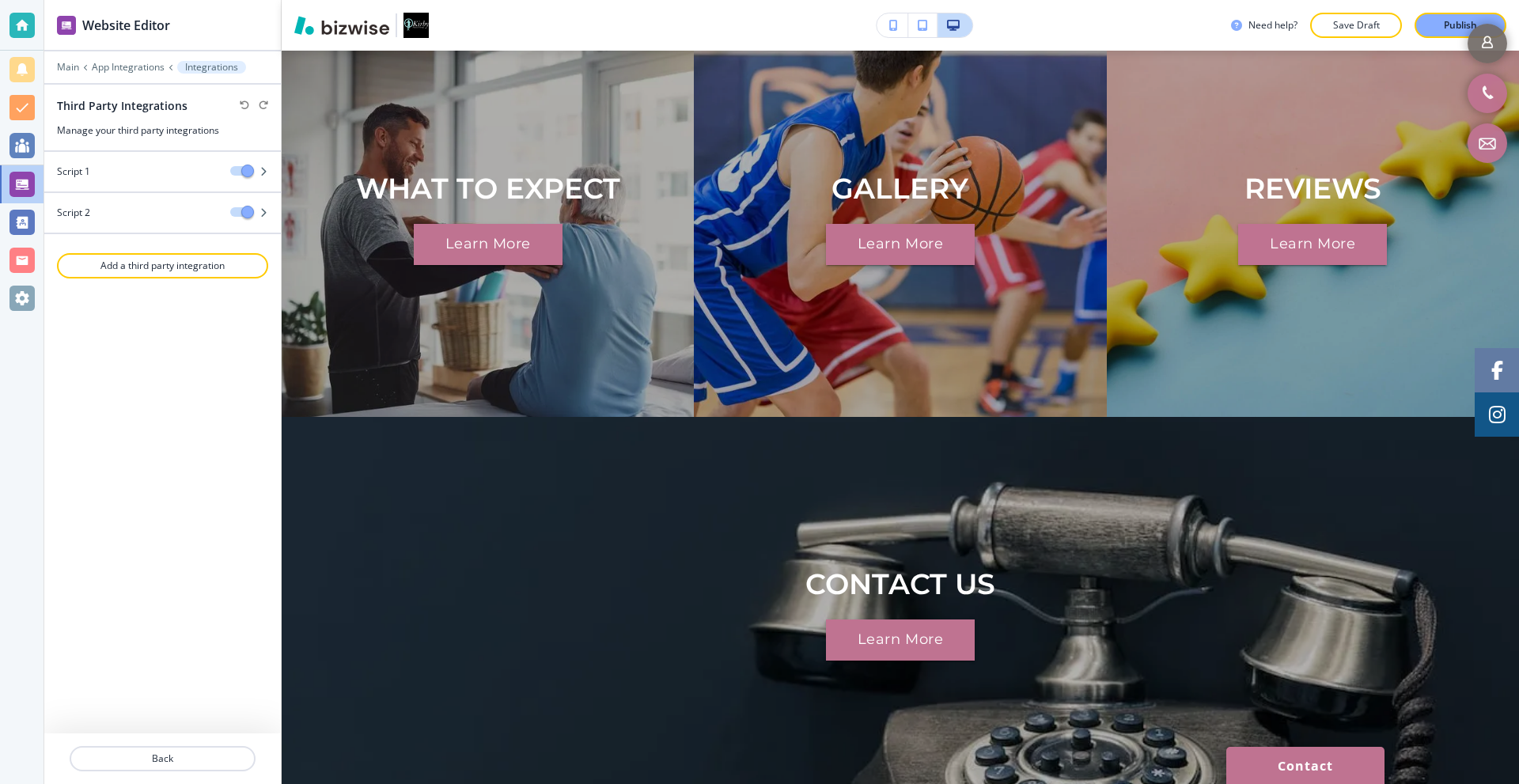
scroll to position [3243, 0]
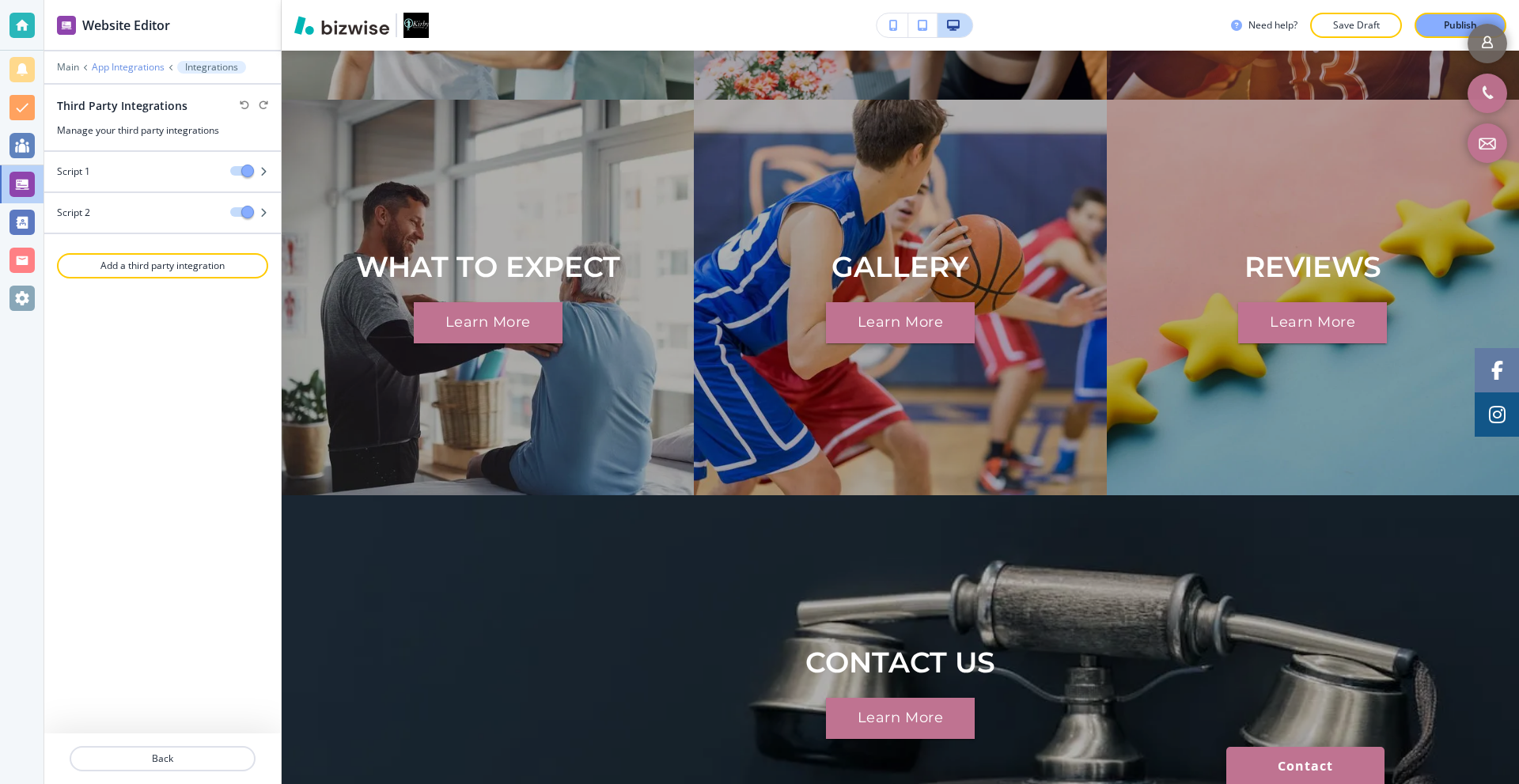
click at [115, 70] on p "App Integrations" at bounding box center [128, 67] width 73 height 11
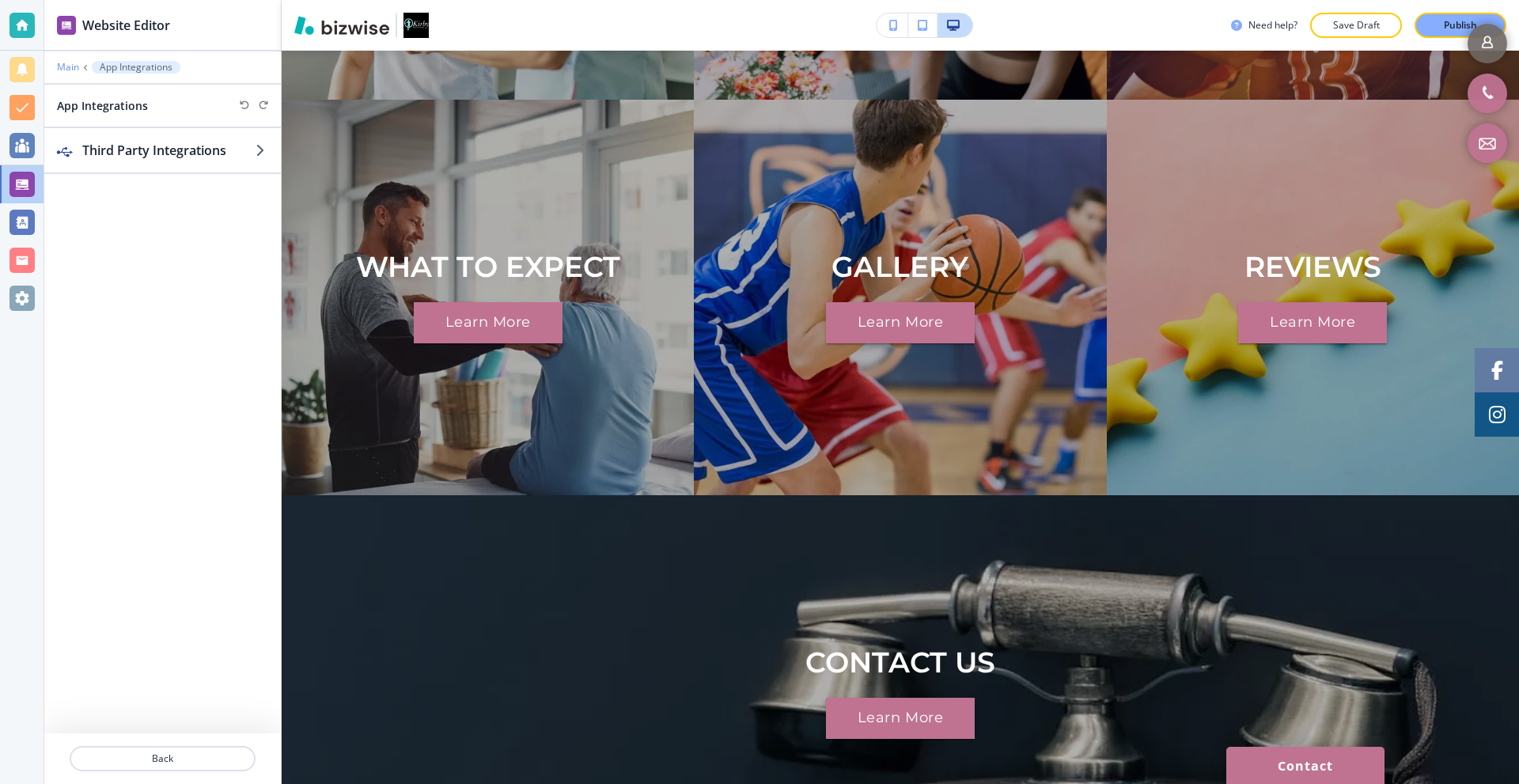
click at [62, 67] on p "Main" at bounding box center [67, 67] width 22 height 11
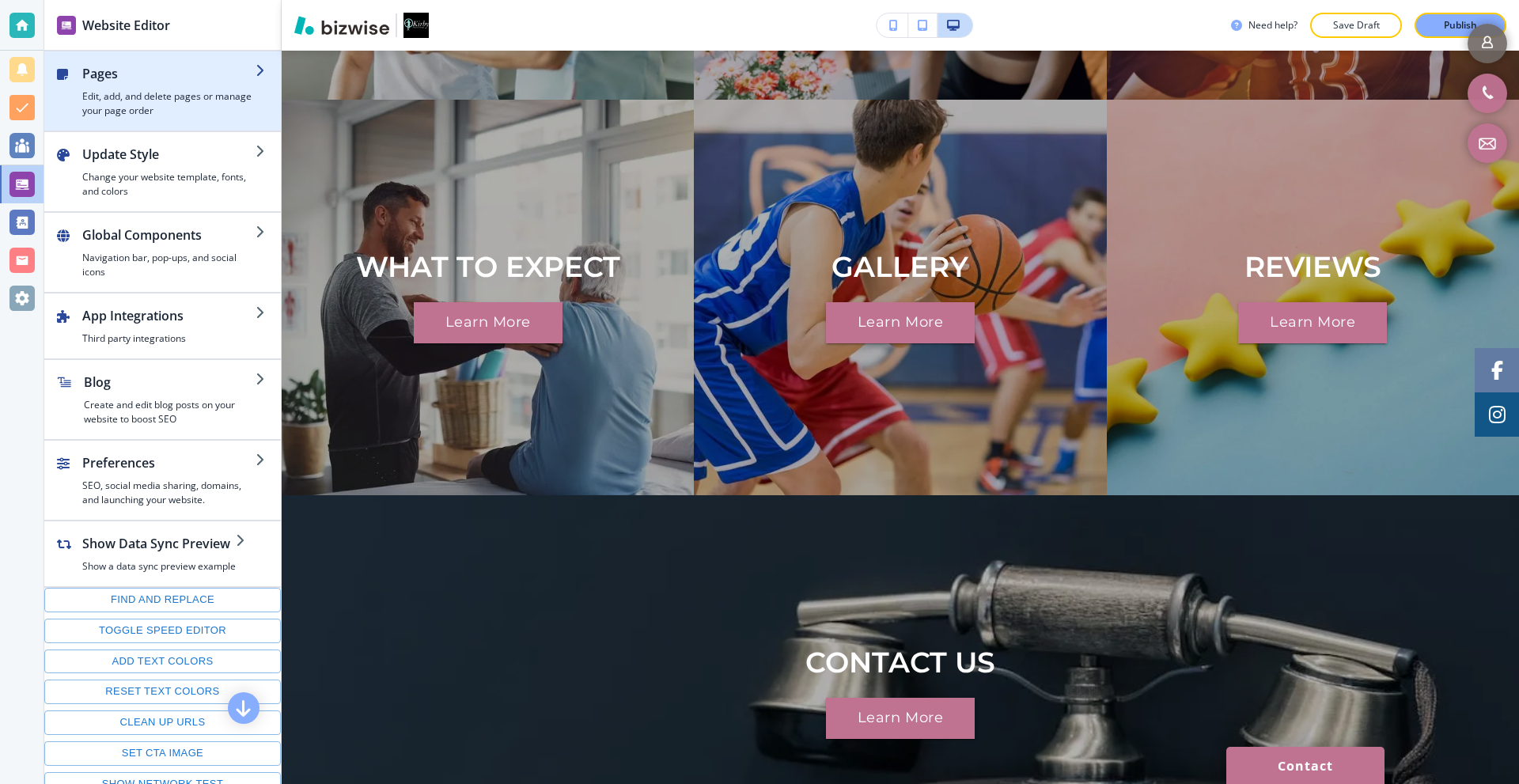
click at [166, 98] on h4 "Edit, add, and delete pages or manage your page order" at bounding box center [169, 103] width 173 height 28
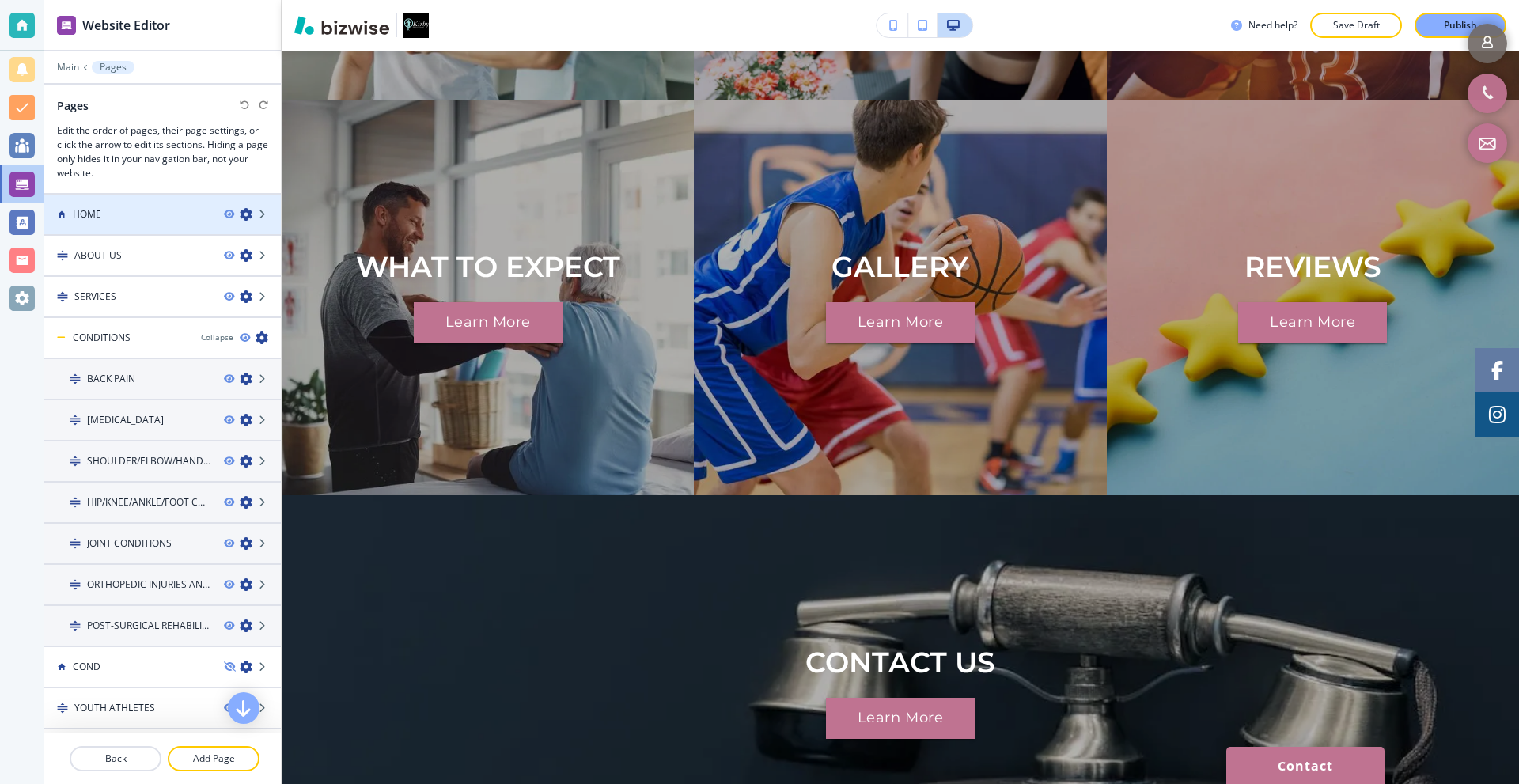
click at [159, 214] on div "HOME" at bounding box center [128, 214] width 167 height 15
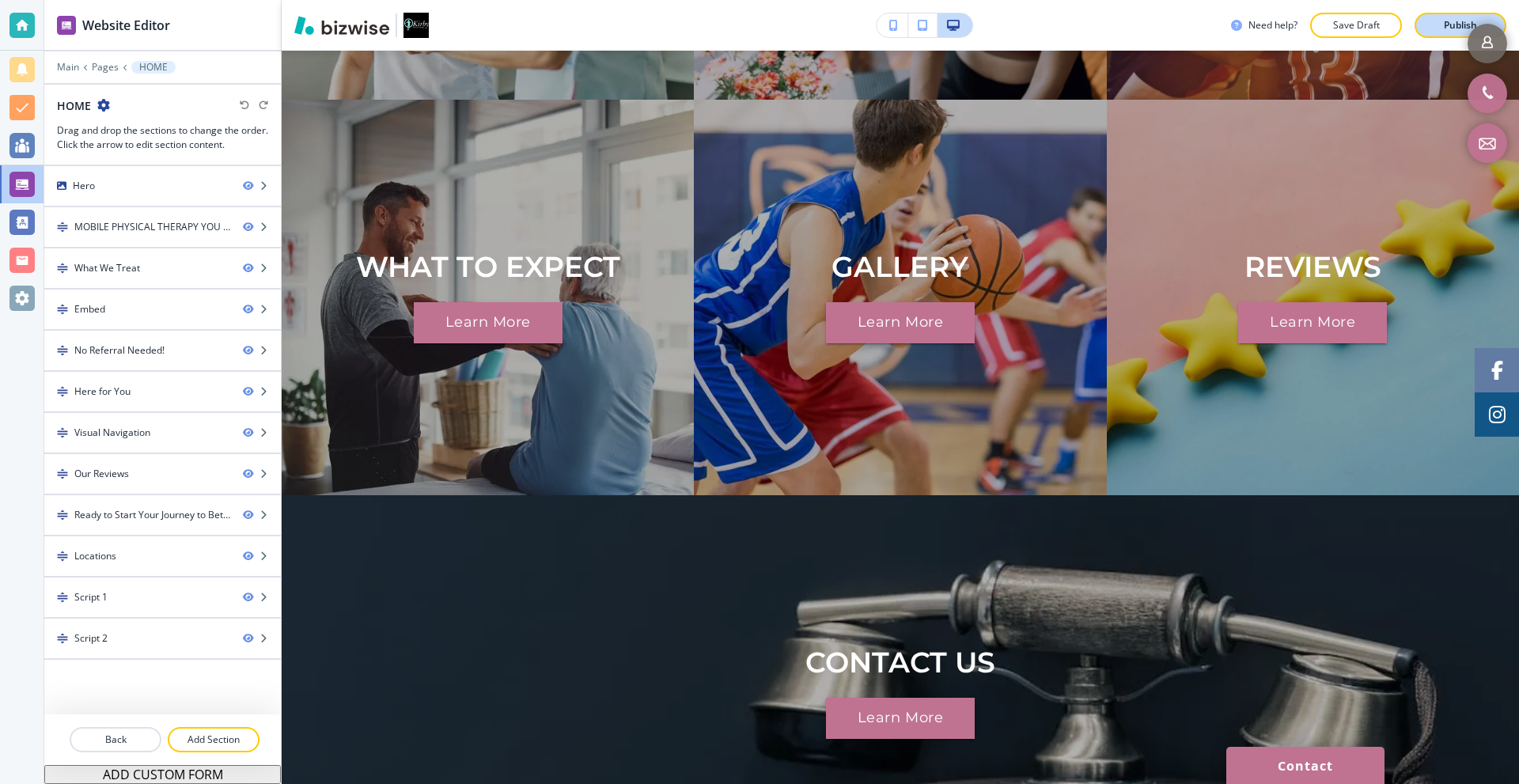
click at [1449, 27] on p "Publish" at bounding box center [1460, 25] width 33 height 15
click at [138, 622] on div at bounding box center [163, 625] width 236 height 13
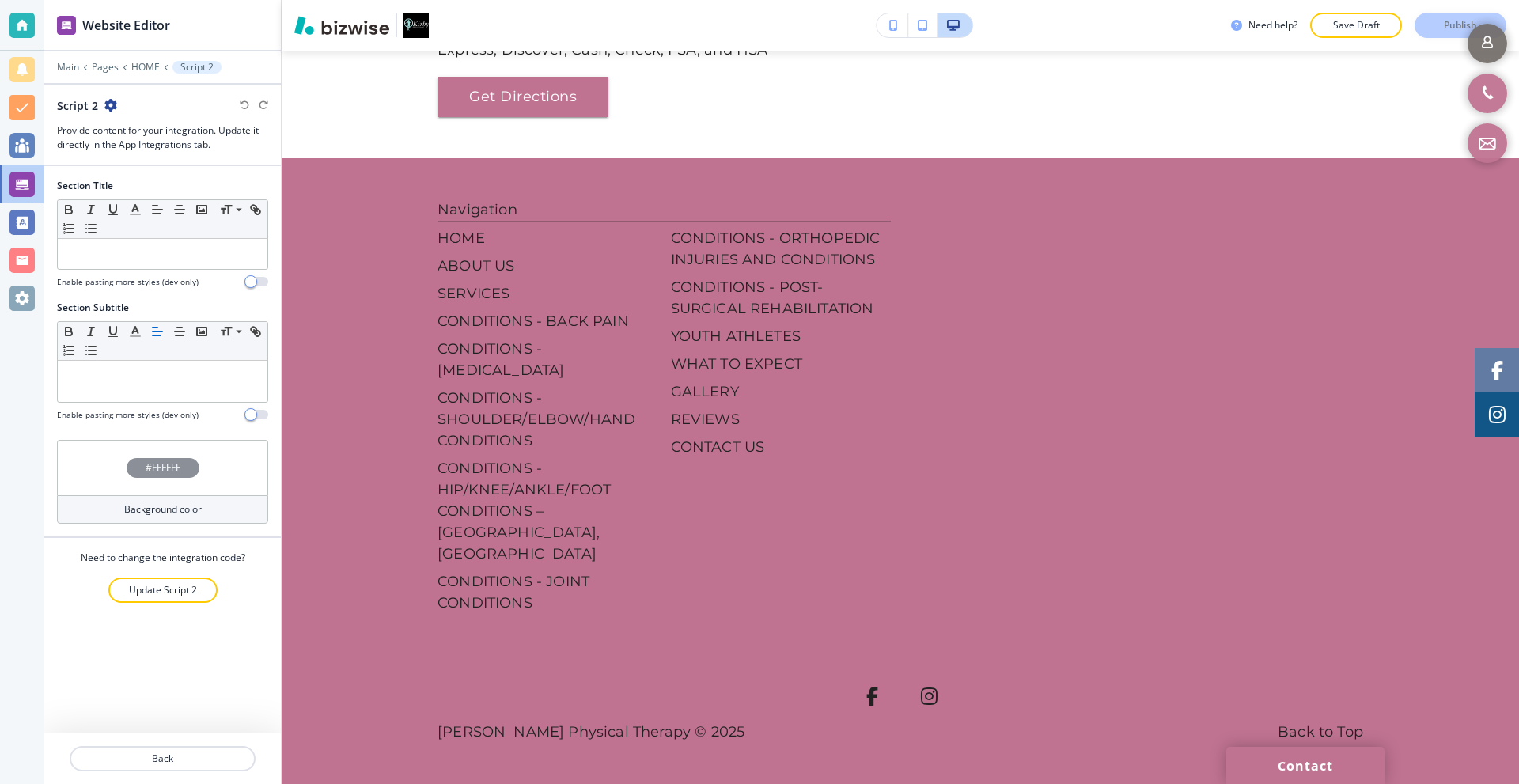
scroll to position [5857, 0]
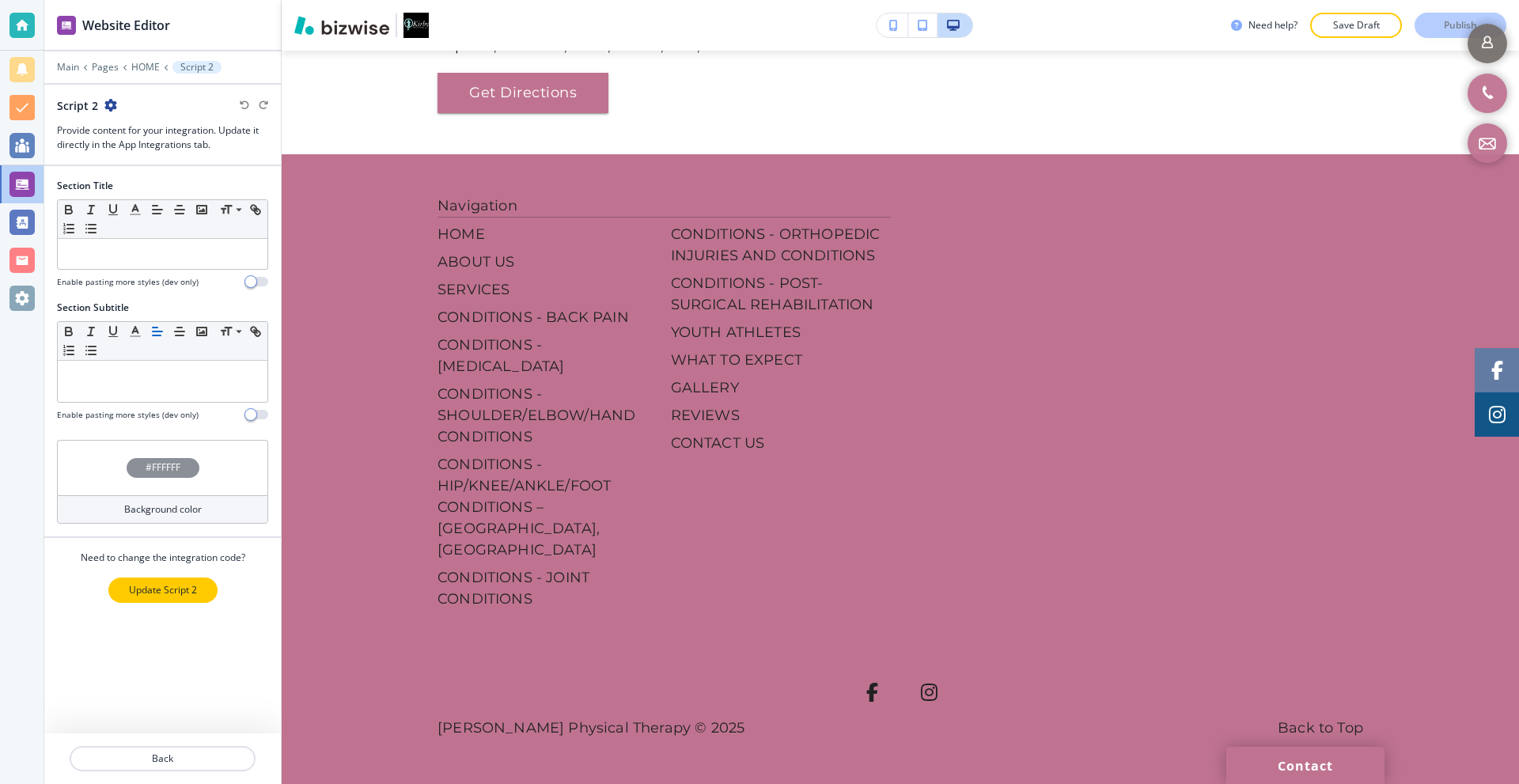
click at [159, 589] on p "Update Script 2" at bounding box center [163, 591] width 68 height 15
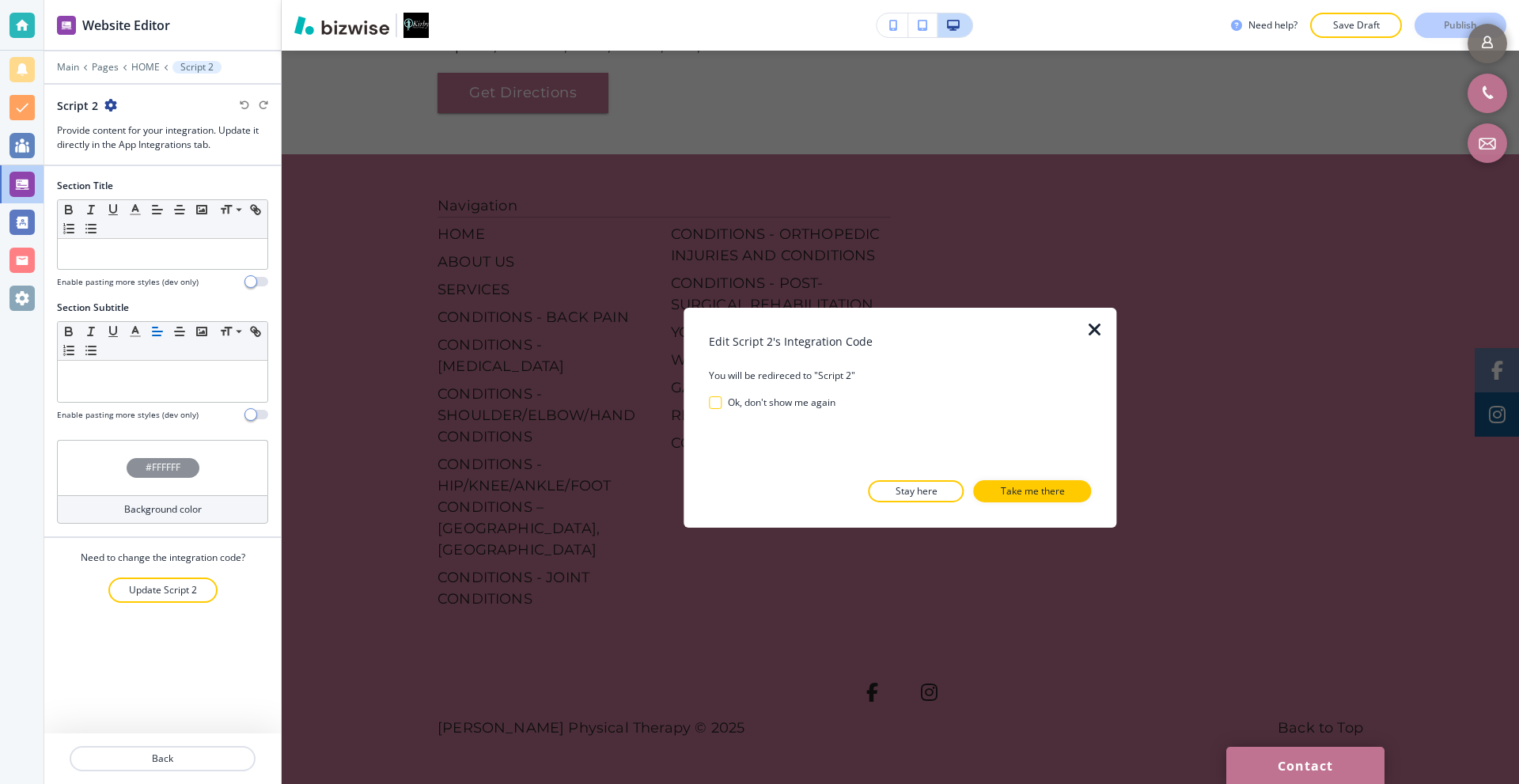
click at [1042, 490] on p "Take me there" at bounding box center [1033, 491] width 64 height 15
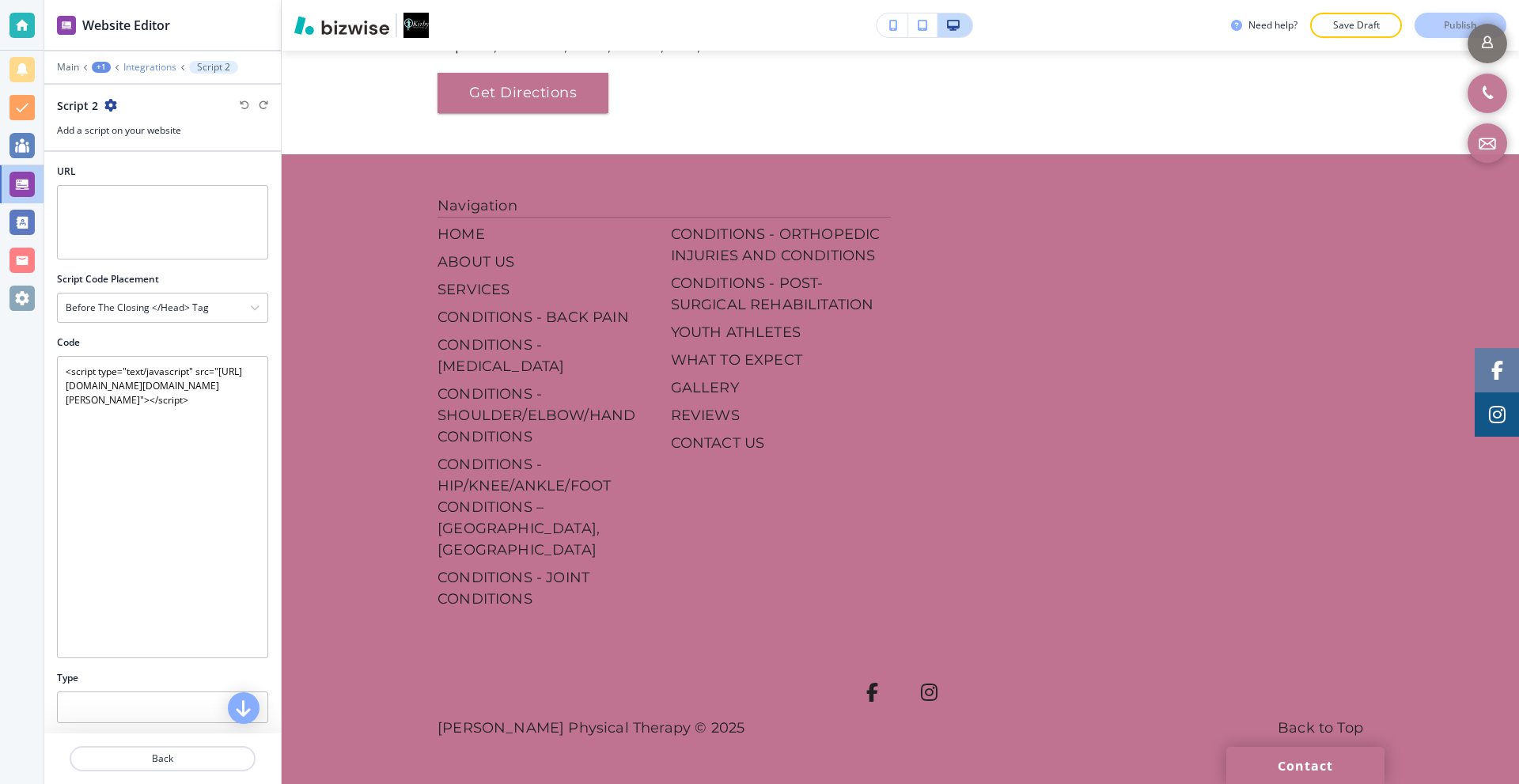
click at [141, 67] on p "Integrations" at bounding box center [151, 67] width 53 height 11
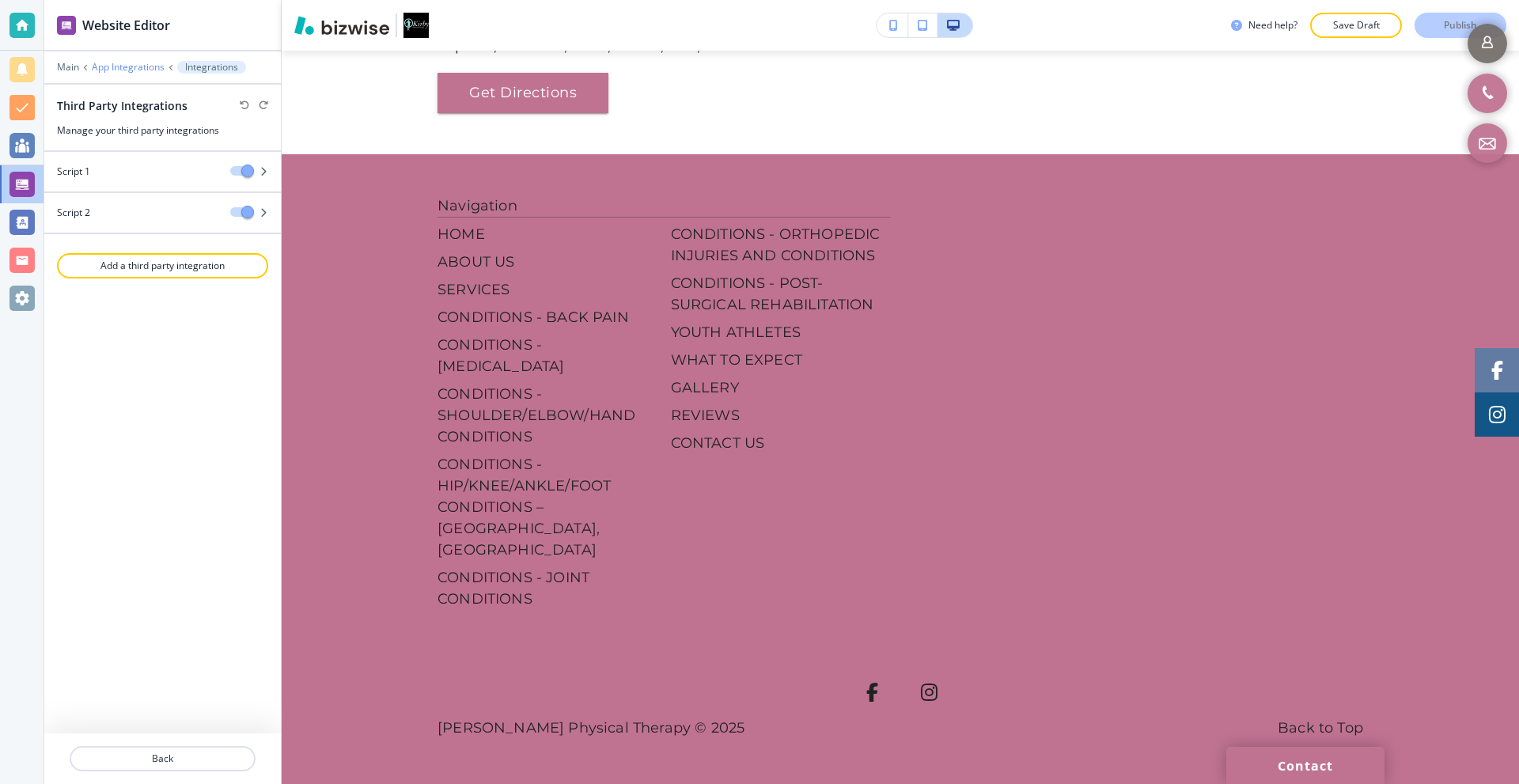
click at [108, 63] on p "App Integrations" at bounding box center [128, 67] width 73 height 11
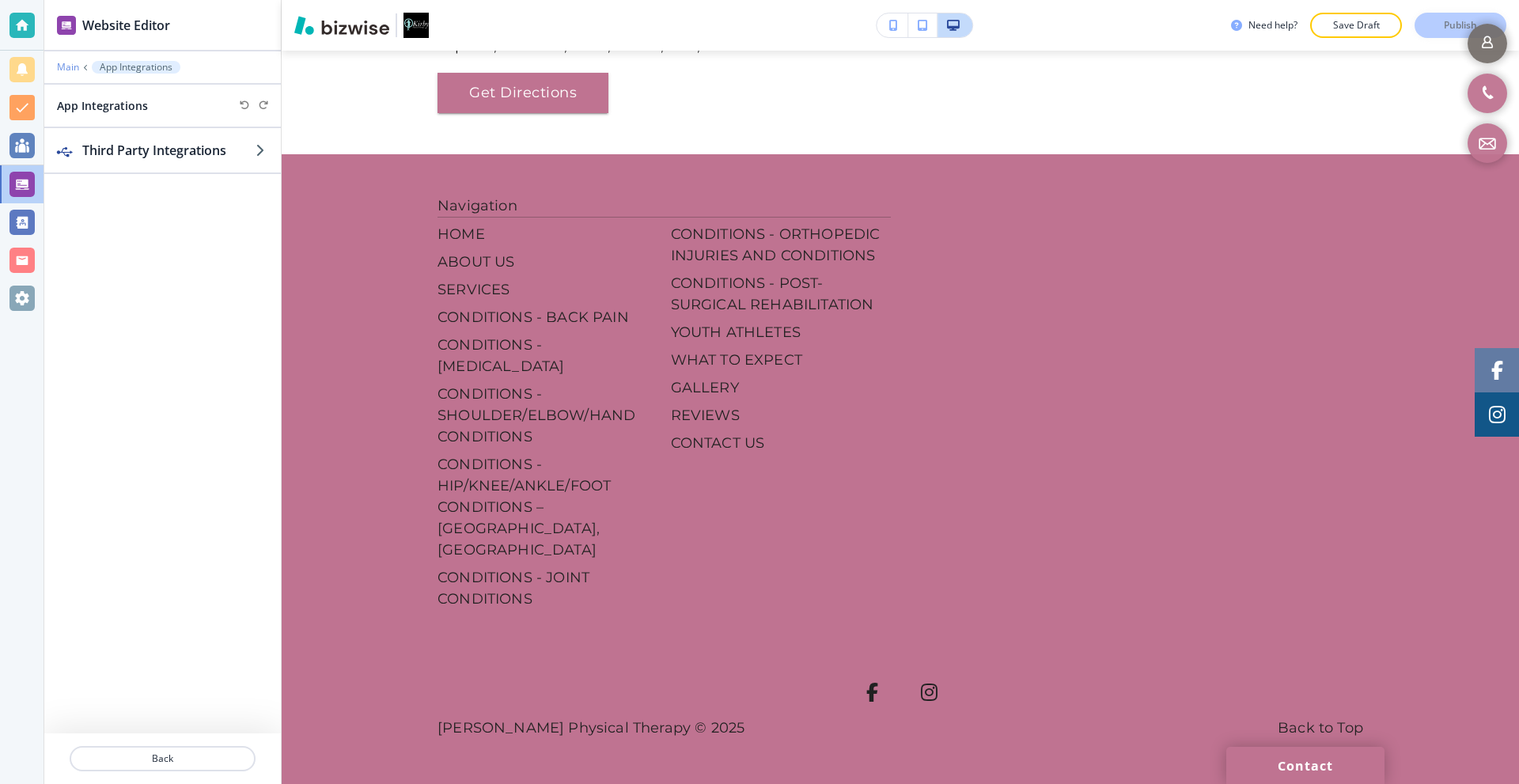
click at [70, 68] on p "Main" at bounding box center [67, 67] width 22 height 11
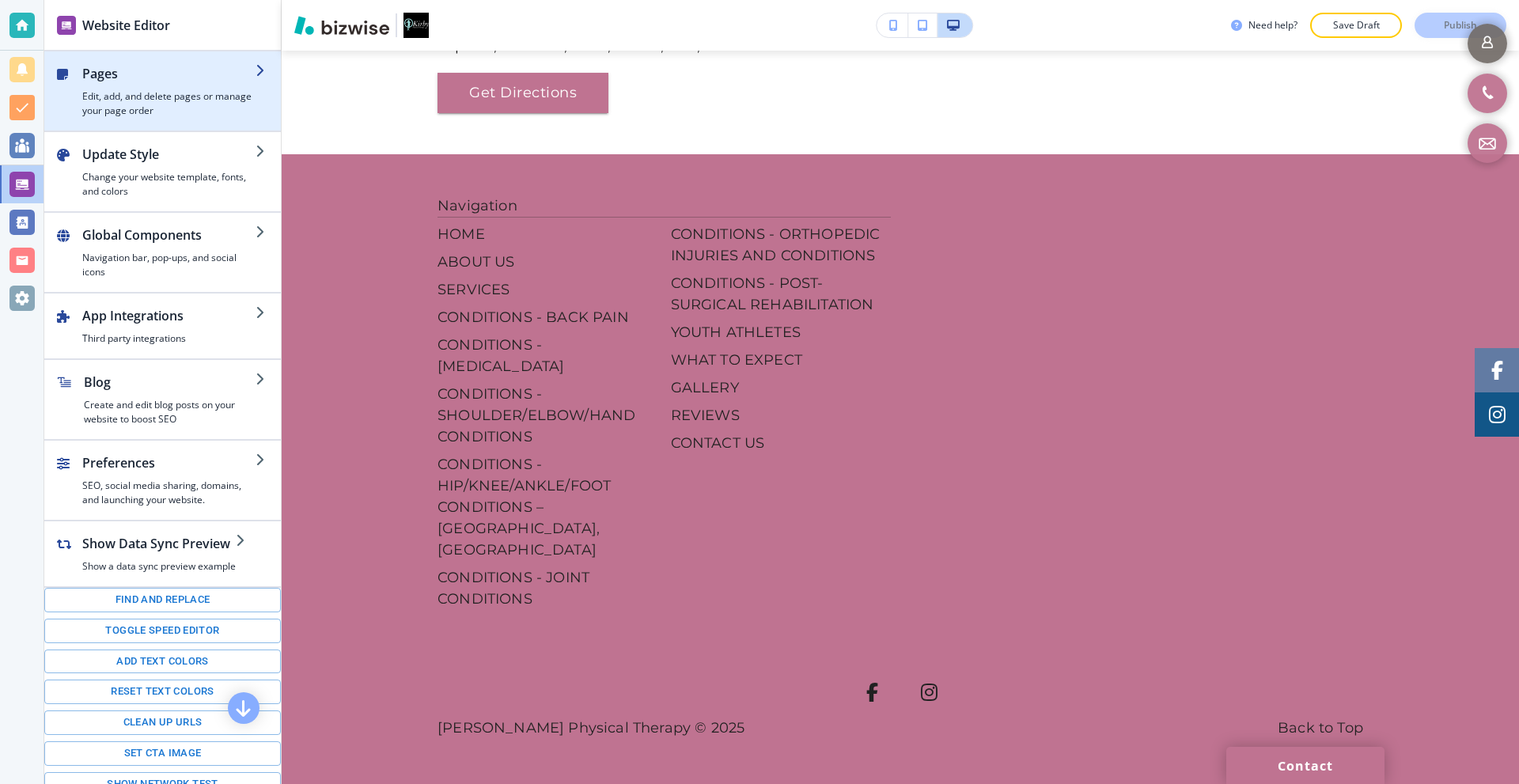
click at [125, 92] on h4 "Edit, add, and delete pages or manage your page order" at bounding box center [169, 103] width 173 height 28
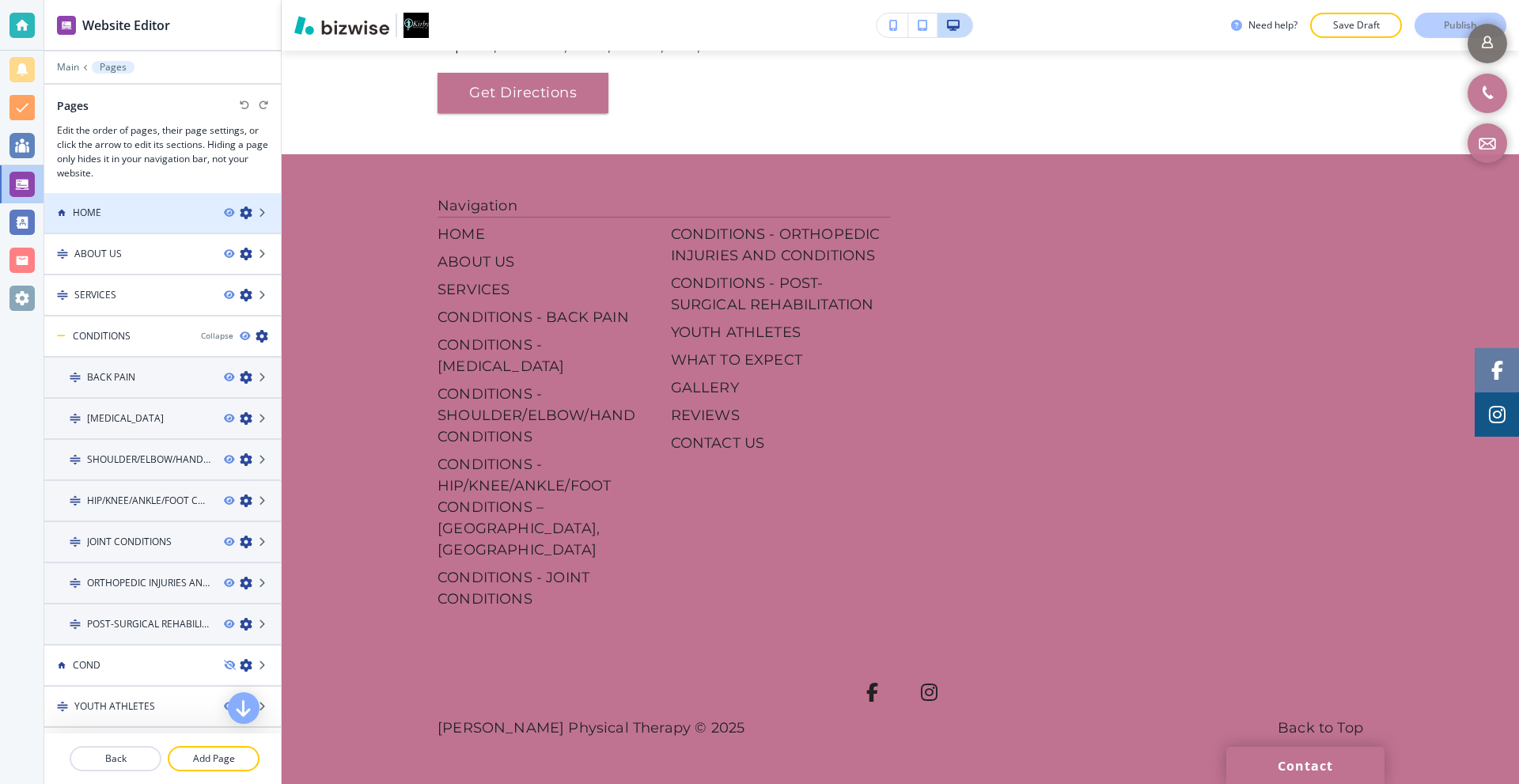
scroll to position [0, 0]
click at [168, 209] on div "HOME" at bounding box center [128, 214] width 167 height 15
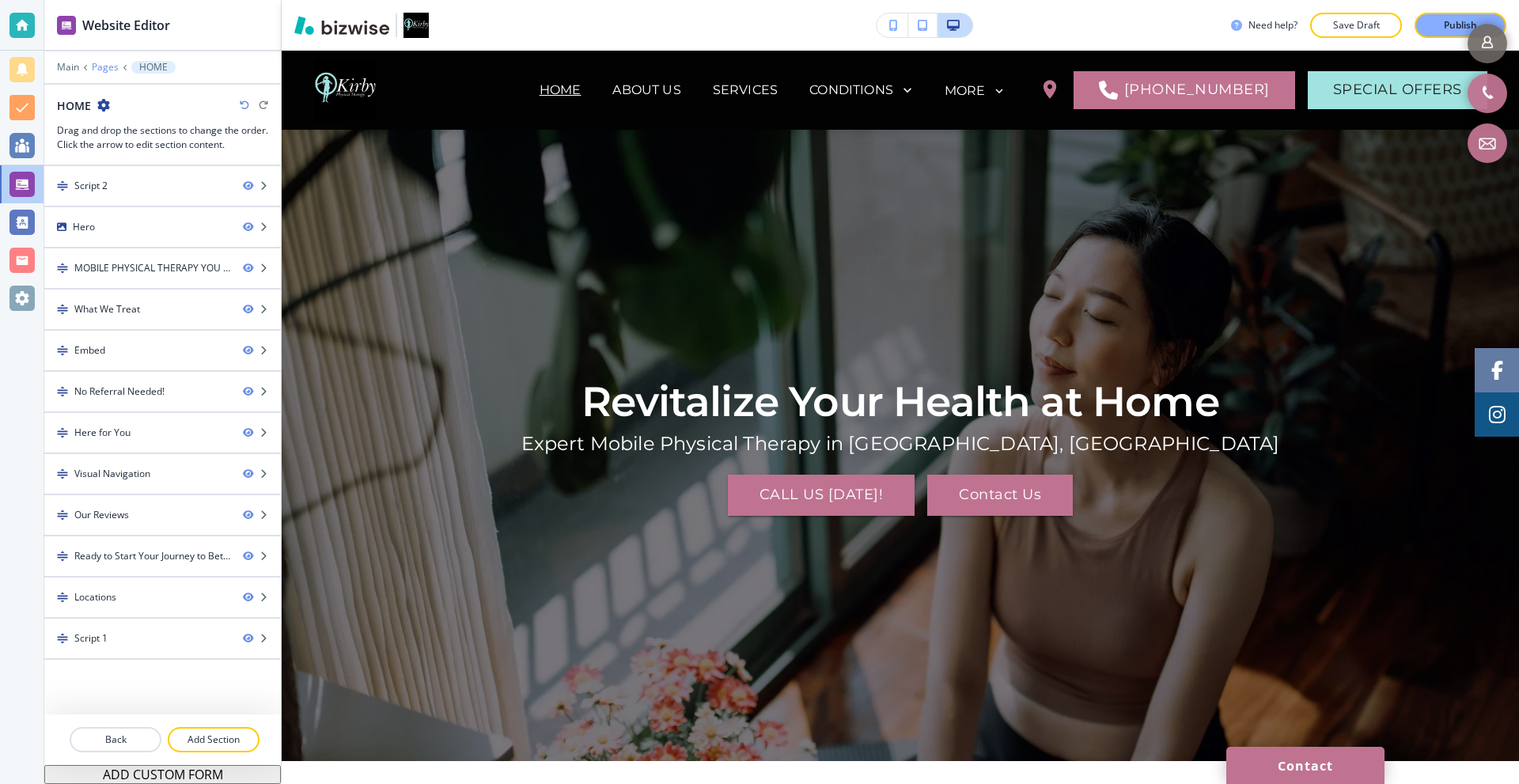
click at [108, 65] on p "Pages" at bounding box center [104, 67] width 27 height 11
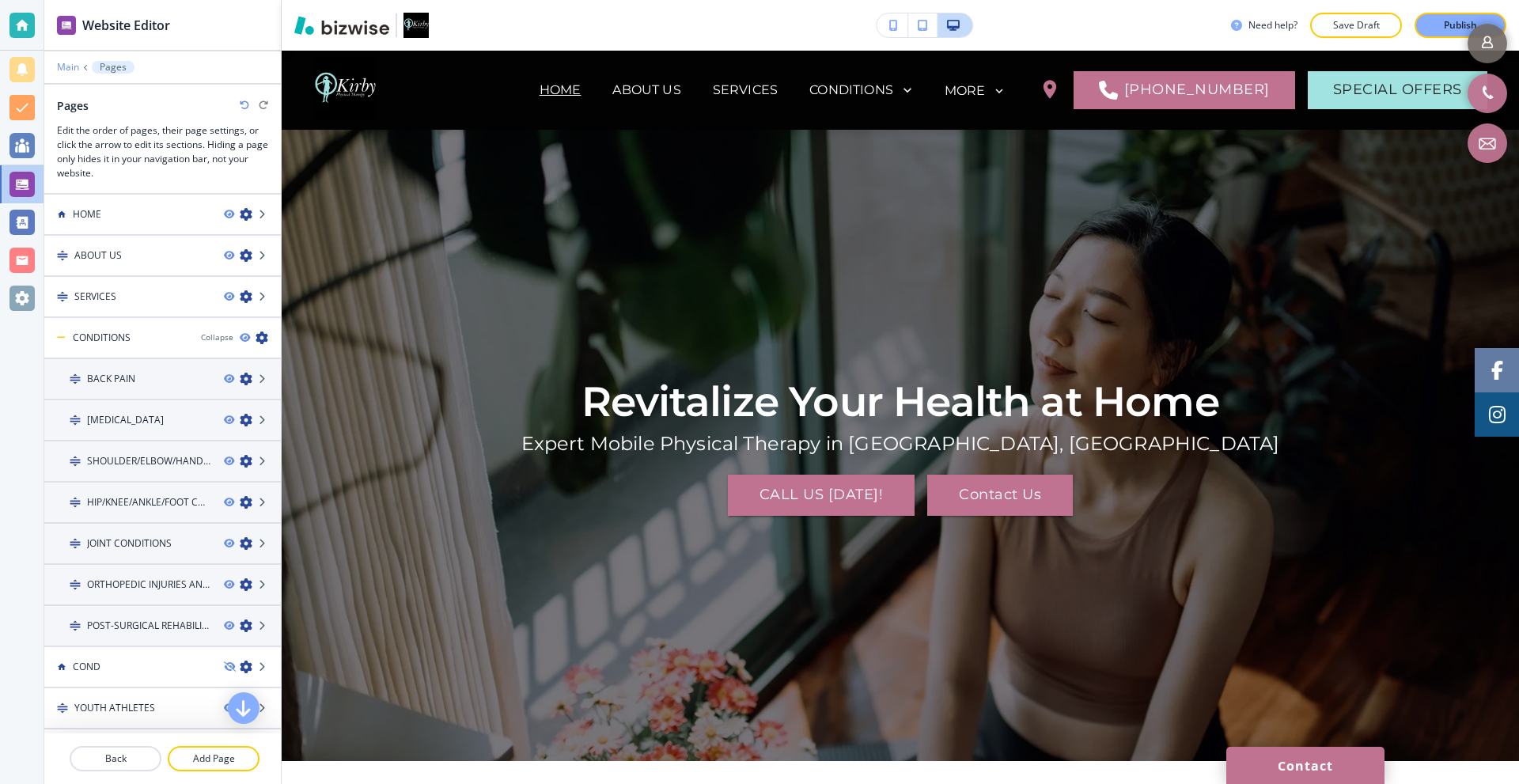
click at [62, 63] on p "Main" at bounding box center [67, 67] width 22 height 11
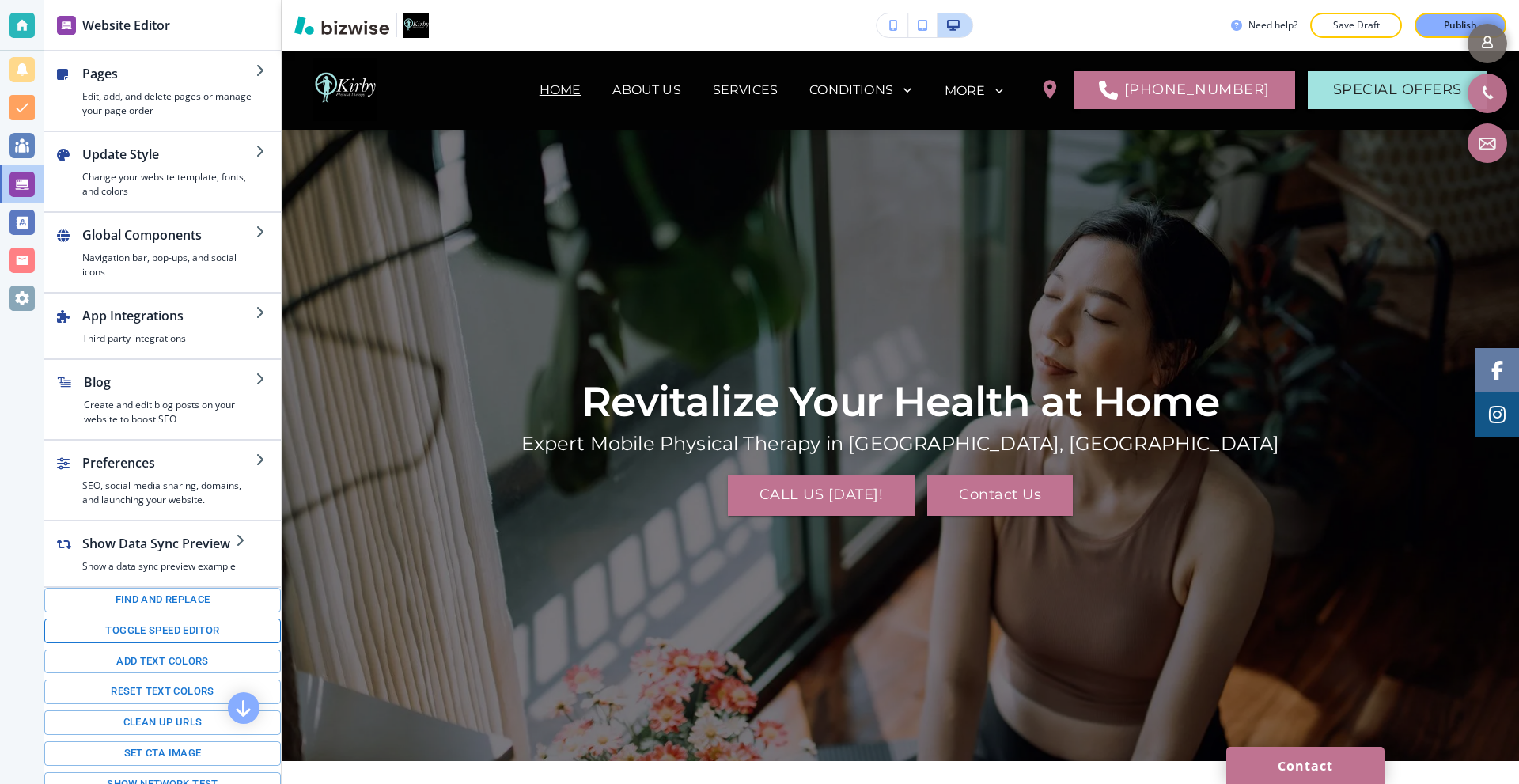
click at [165, 628] on button "Toggle speed editor" at bounding box center [163, 631] width 236 height 24
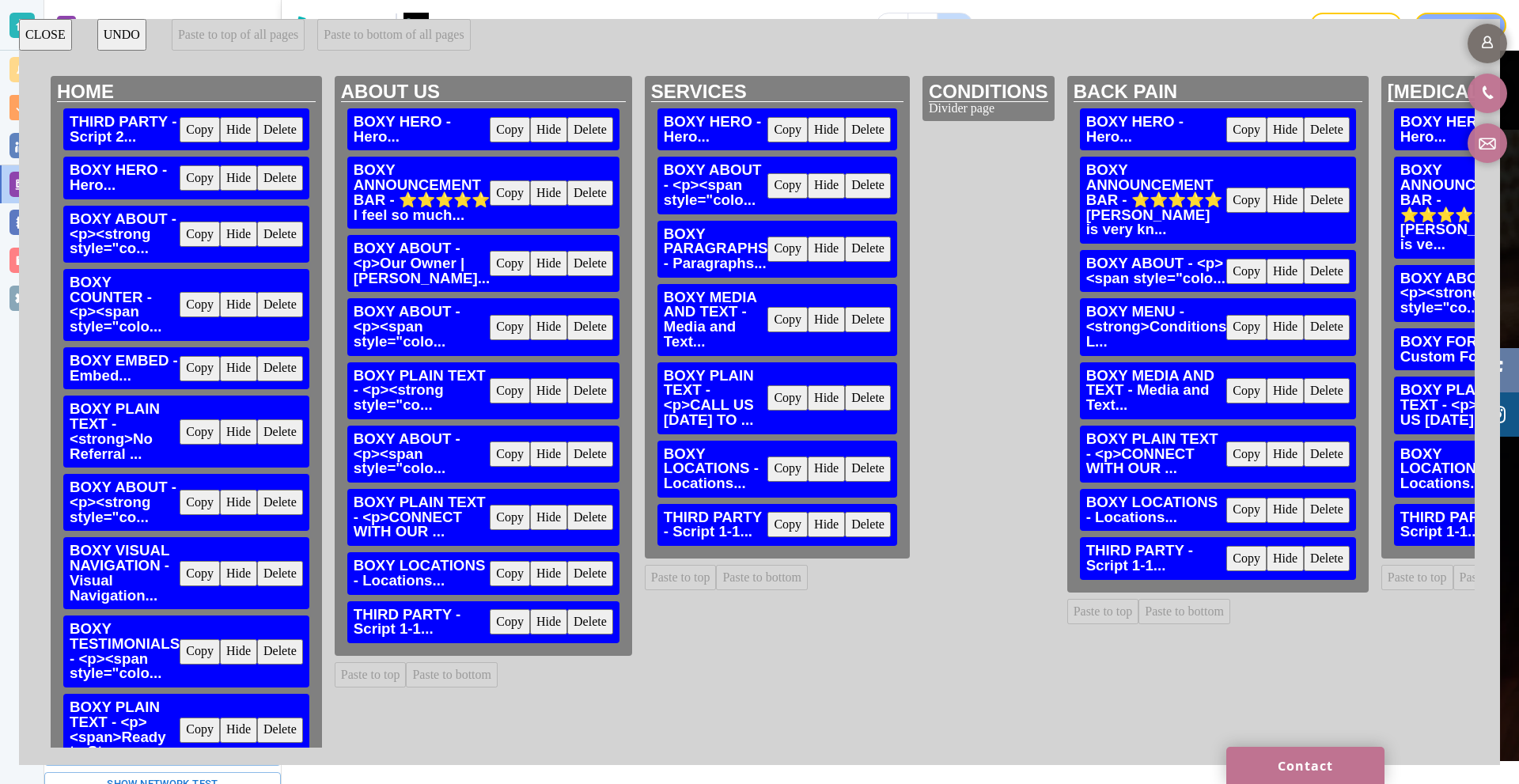
click at [202, 132] on button "Copy" at bounding box center [200, 129] width 40 height 25
click at [270, 36] on button "Paste to top of all pages" at bounding box center [238, 34] width 133 height 32
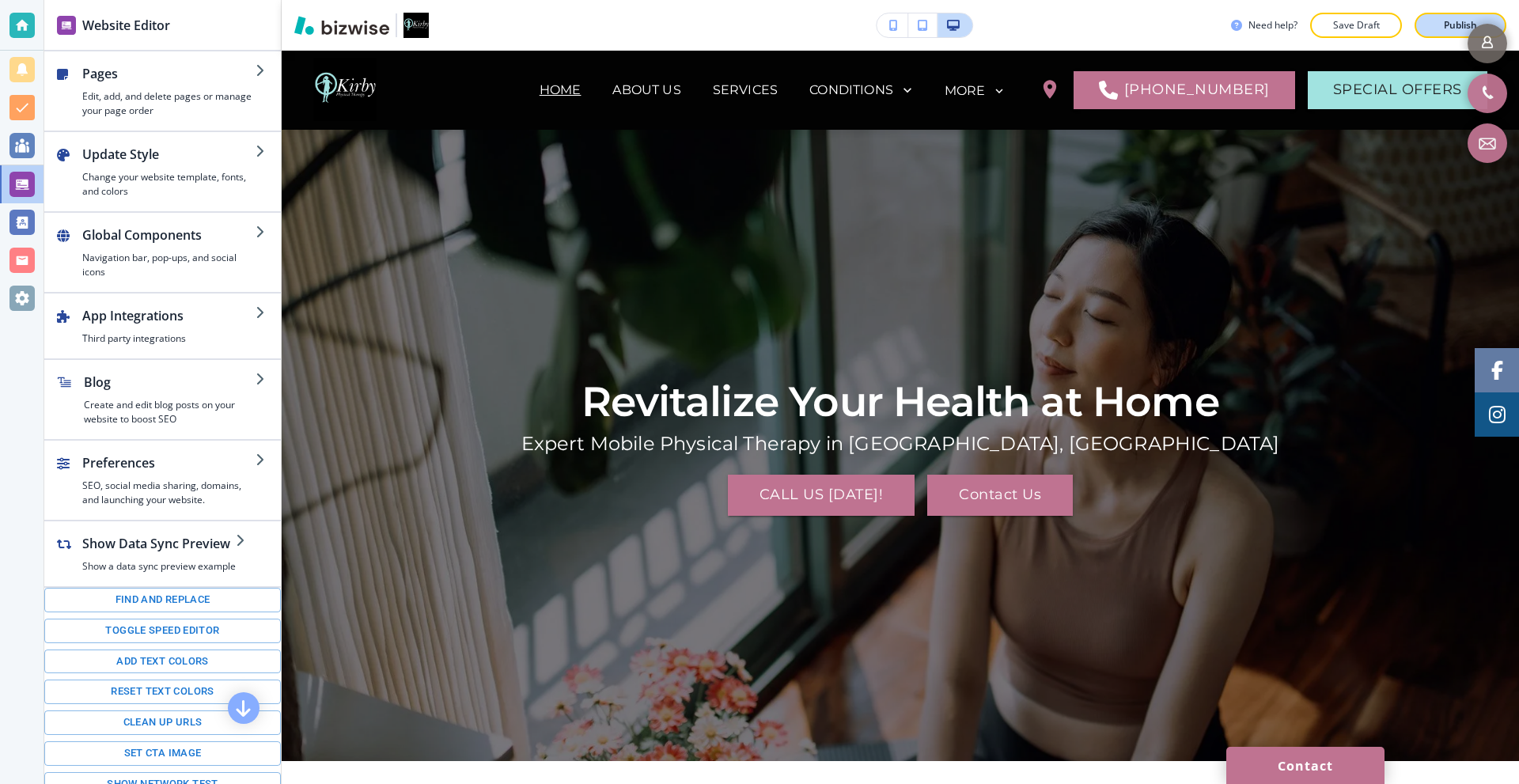
click at [1451, 28] on p "Publish" at bounding box center [1460, 25] width 33 height 15
click at [28, 17] on div at bounding box center [22, 25] width 25 height 25
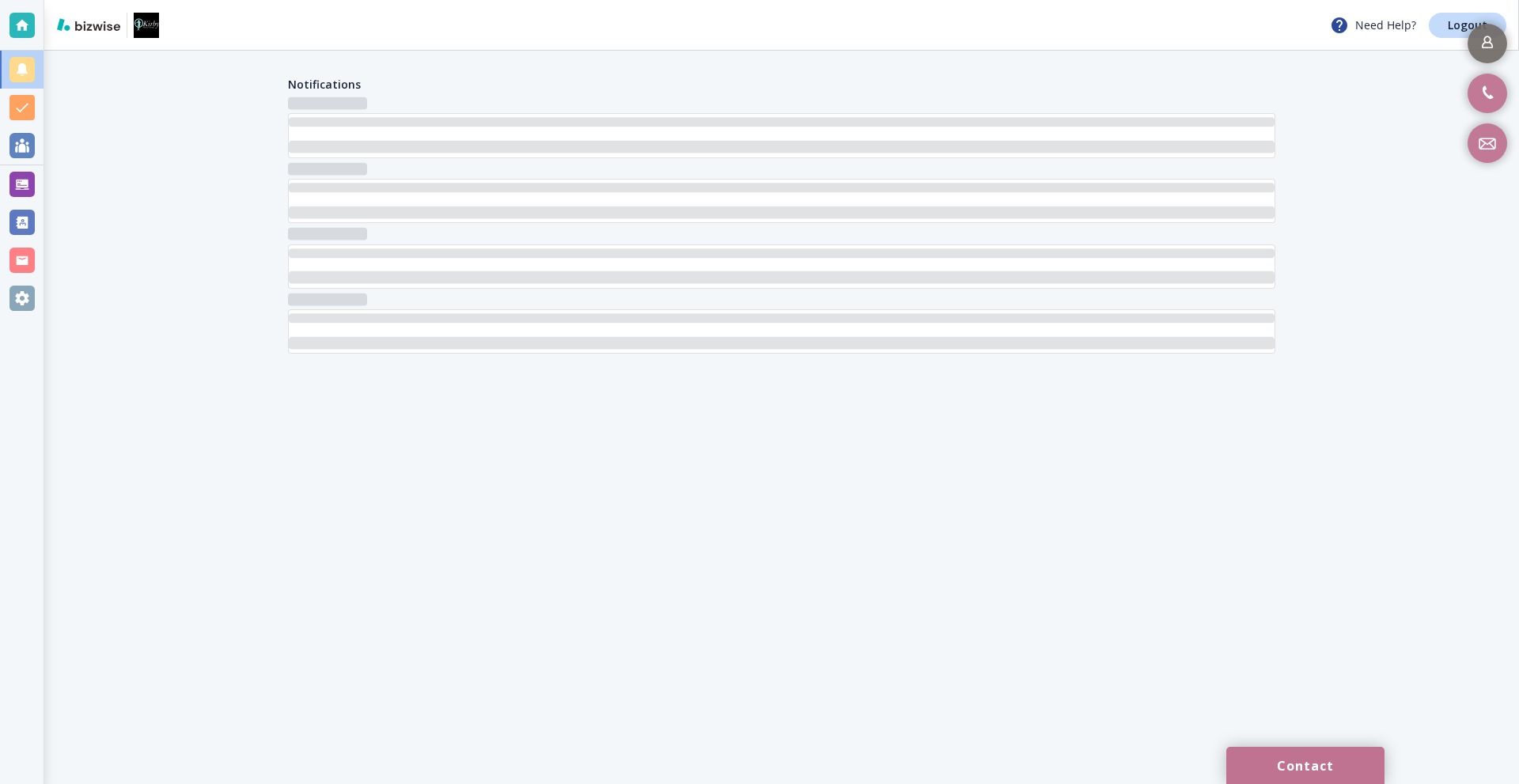
click at [1429, 23] on link "Need Help?" at bounding box center [1379, 25] width 99 height 19
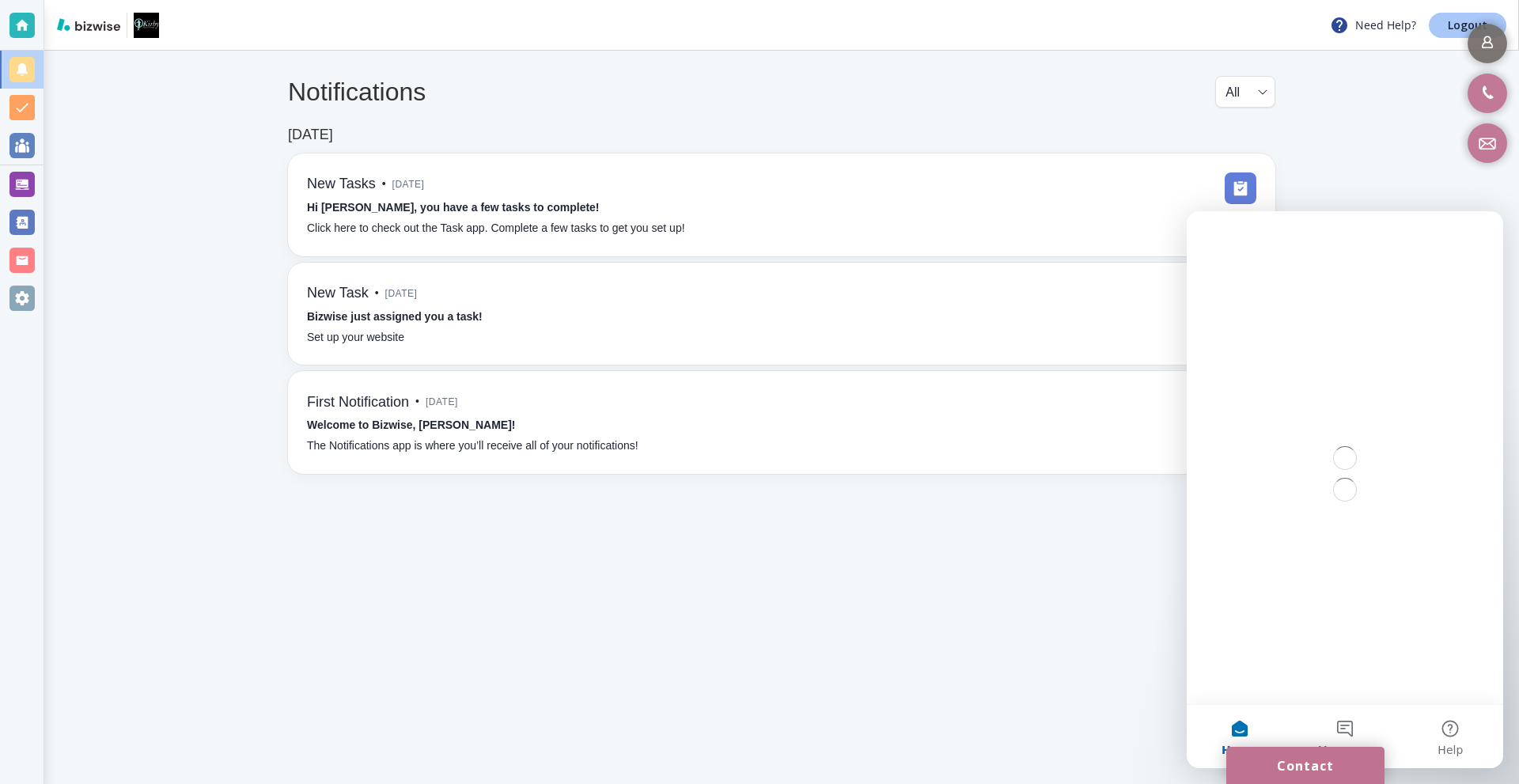
click at [1445, 23] on link "Logout" at bounding box center [1468, 25] width 78 height 25
